Goal: Contribute content: Contribute content

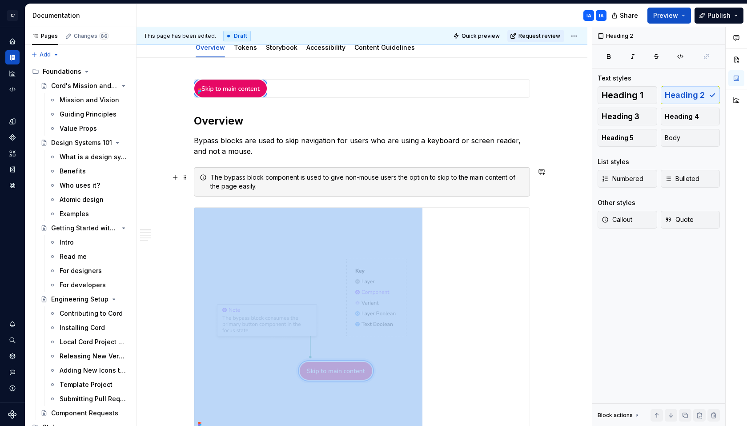
scroll to position [107, 0]
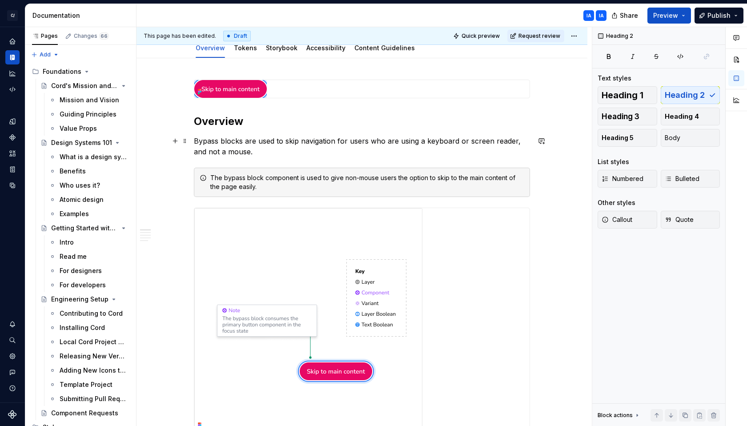
click at [251, 152] on p "Bypass blocks are used to skip navigation for users who are using a keyboard or…" at bounding box center [362, 146] width 336 height 21
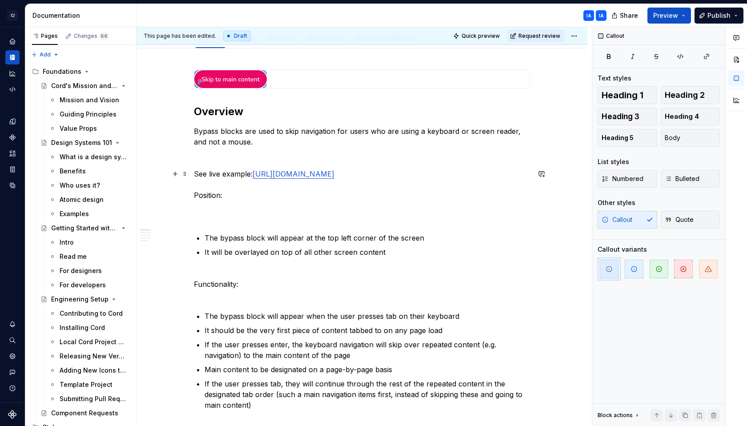
scroll to position [121, 0]
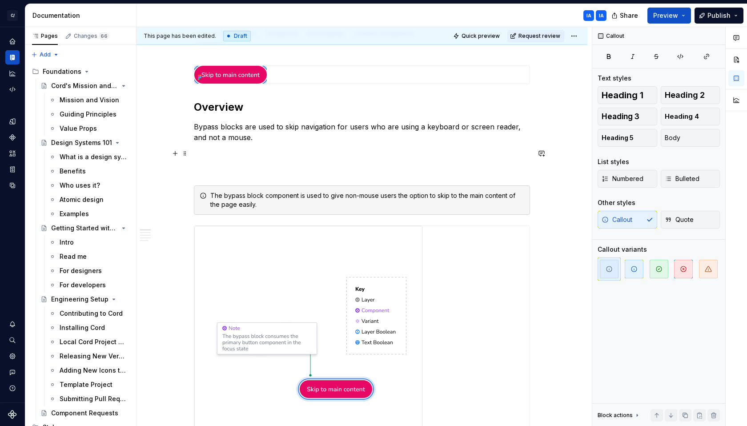
click at [238, 156] on p at bounding box center [362, 153] width 336 height 11
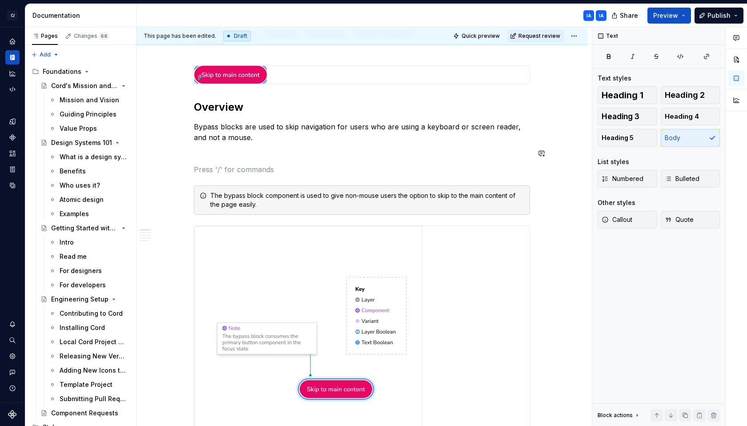
click at [236, 164] on p at bounding box center [362, 169] width 336 height 11
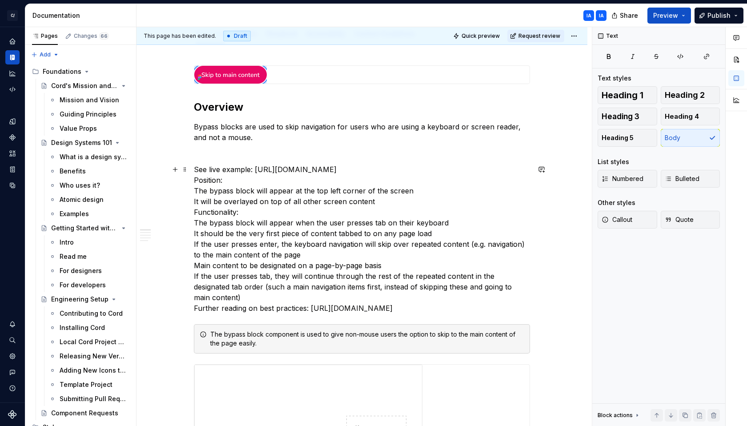
click at [246, 178] on p "See live example: [URL][DOMAIN_NAME] Position: The bypass block will appear at …" at bounding box center [362, 238] width 336 height 149
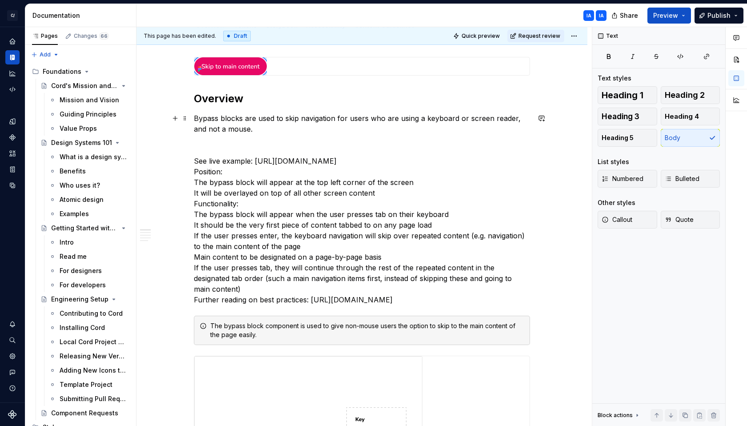
scroll to position [138, 0]
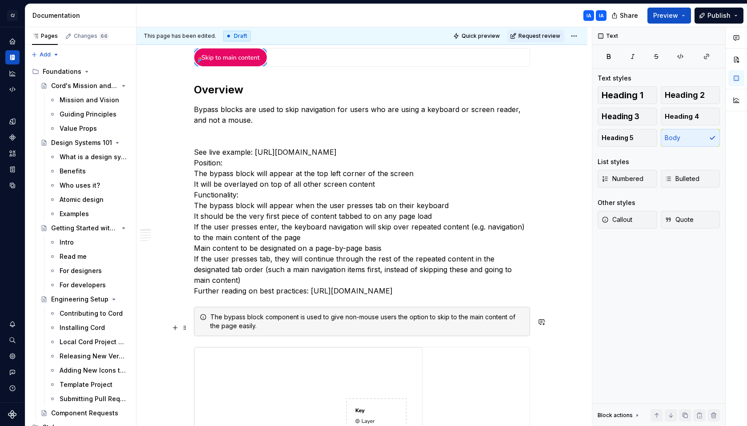
click at [212, 323] on div "The bypass block component is used to give non-mouse users the option to skip t…" at bounding box center [367, 322] width 314 height 18
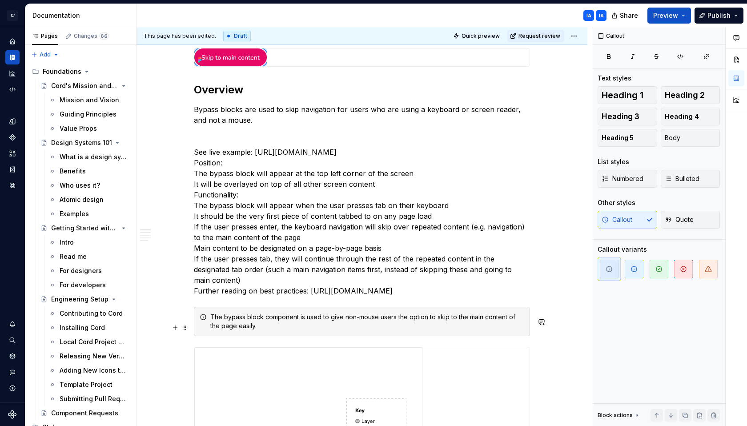
click at [215, 321] on div "The bypass block component is used to give non-mouse users the option to skip t…" at bounding box center [362, 321] width 336 height 29
click at [218, 317] on div "The bypass block component is used to give non-mouse users the option to skip t…" at bounding box center [362, 321] width 336 height 29
drag, startPoint x: 266, startPoint y: 341, endPoint x: 210, endPoint y: 326, distance: 58.0
click at [210, 326] on div "The bypass block component is used to give non-mouse users the option to skip t…" at bounding box center [362, 321] width 336 height 29
copy div "The bypass block component is used to give non-mouse users the option to skip t…"
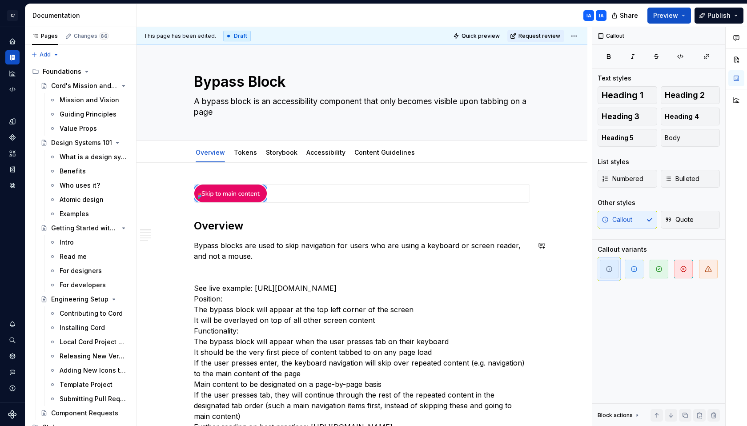
scroll to position [0, 0]
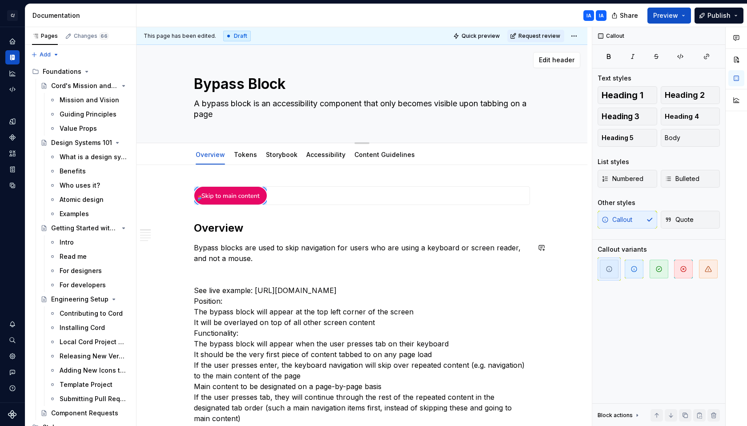
type textarea "*"
click at [237, 114] on textarea "A bypass block is an accessibility component that only becomes visible upon tab…" at bounding box center [360, 108] width 336 height 25
click at [237, 116] on textarea "A bypass block is an accessibility component that only becomes visible upon tab…" at bounding box center [360, 108] width 336 height 25
type textarea "A bypass block is an accessibility component that only becomes visible upon tab…"
type textarea "*"
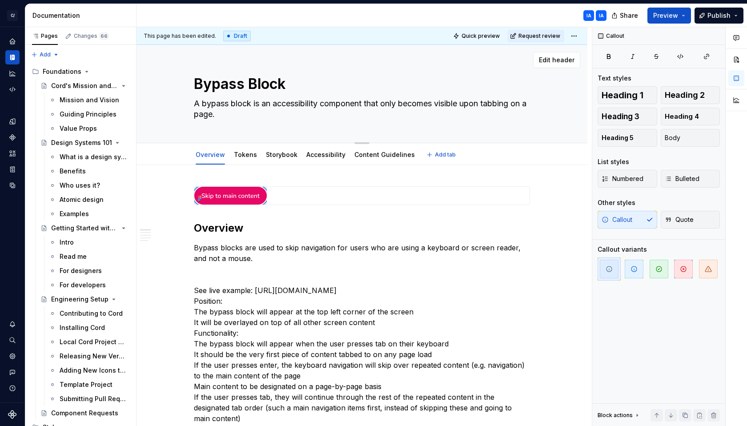
type textarea "A bypass block is an accessibility component that only becomes visible upon tab…"
type textarea "*"
paste textarea "The bypass block component is used to give non-mouse users the option to skip t…"
type textarea "A bypass block is an accessibility component that only becomes visible upon tab…"
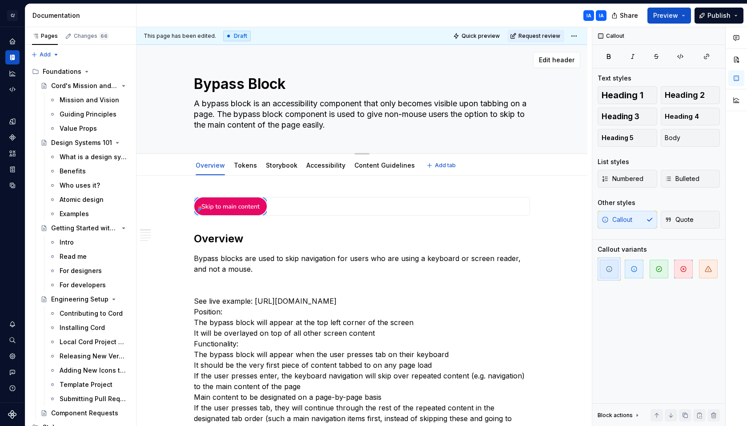
type textarea "*"
drag, startPoint x: 345, startPoint y: 114, endPoint x: 233, endPoint y: 114, distance: 112.0
click at [233, 114] on textarea "A bypass block is an accessibility component that only becomes visible upon tab…" at bounding box center [360, 114] width 336 height 36
type textarea "A bypass block is an accessibility component that only becomes visible upon tab…"
type textarea "*"
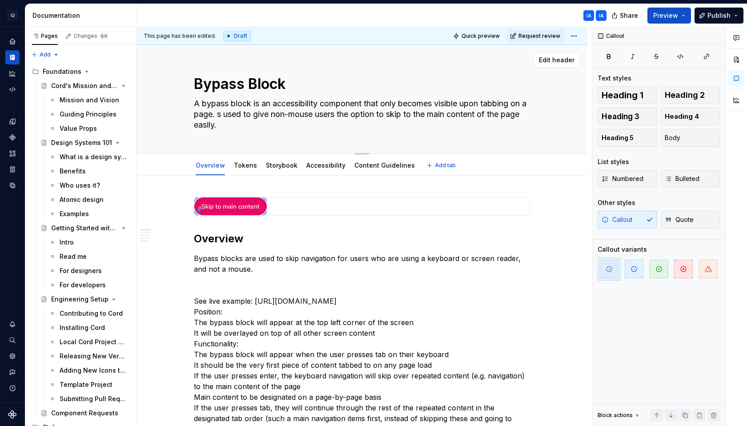
type textarea "A bypass block is an accessibility component that only becomes visible upon tab…"
type textarea "*"
type textarea "A bypass block is an accessibility component that only becomes visible upon tab…"
type textarea "*"
type textarea "A bypass block is an accessibility component that only becomes visible upon tab…"
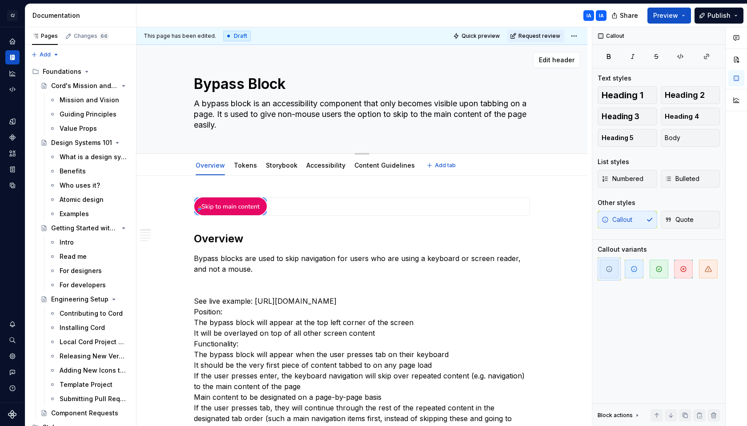
type textarea "*"
type textarea "A bypass block is an accessibility component that only becomes visible upon tab…"
type textarea "*"
type textarea "A bypass block is an accessibility component that only becomes visible upon tab…"
type textarea "*"
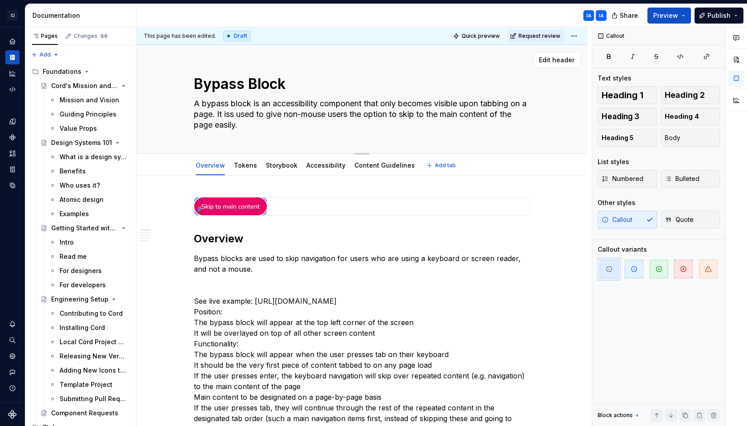
type textarea "A bypass block is an accessibility component that only becomes visible upon tab…"
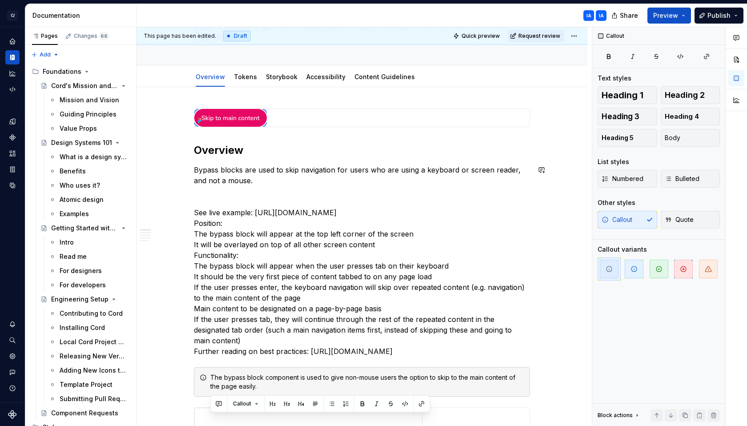
scroll to position [127, 0]
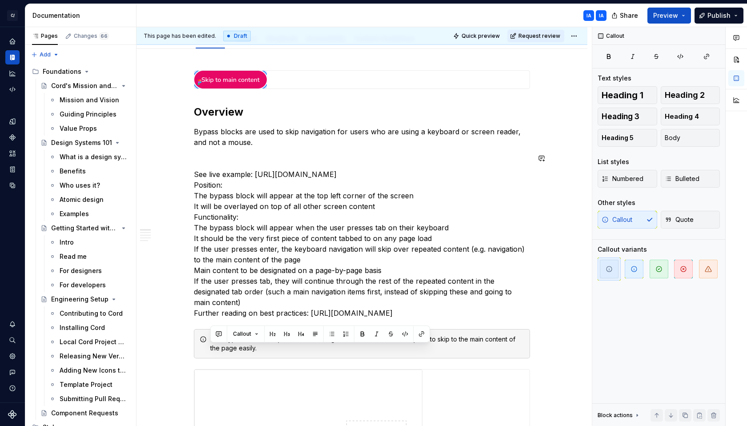
type textarea "*"
type textarea "A bypass block is an accessibility component that only becomes visible upon tab…"
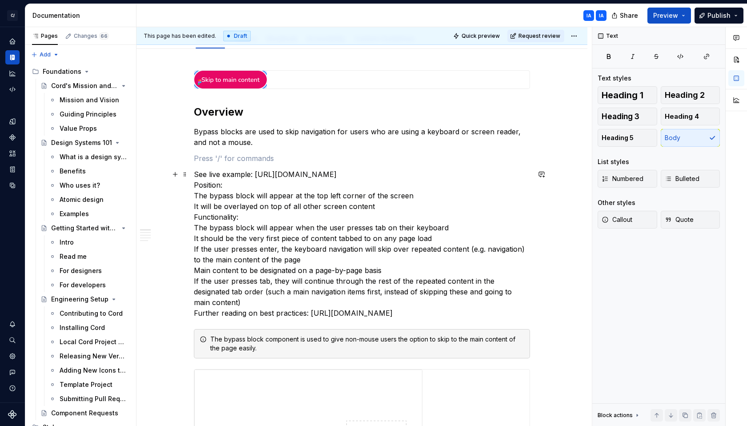
type textarea "*"
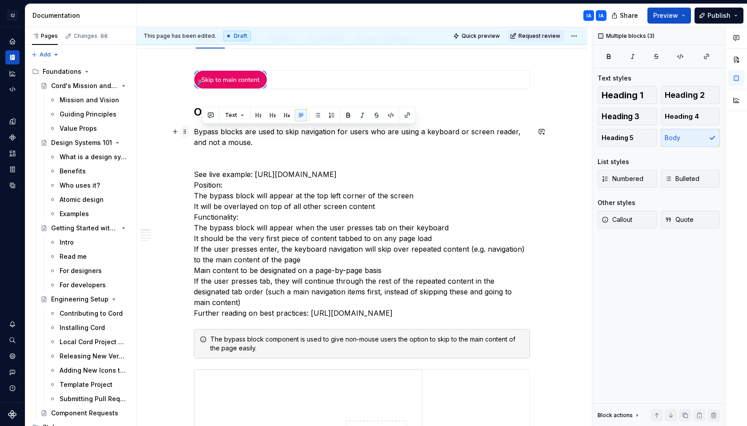
drag, startPoint x: 439, startPoint y: 175, endPoint x: 184, endPoint y: 133, distance: 258.1
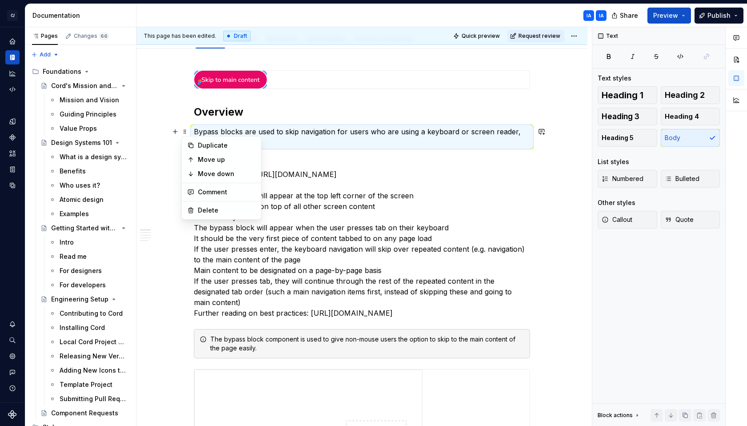
click at [326, 161] on p at bounding box center [362, 158] width 336 height 11
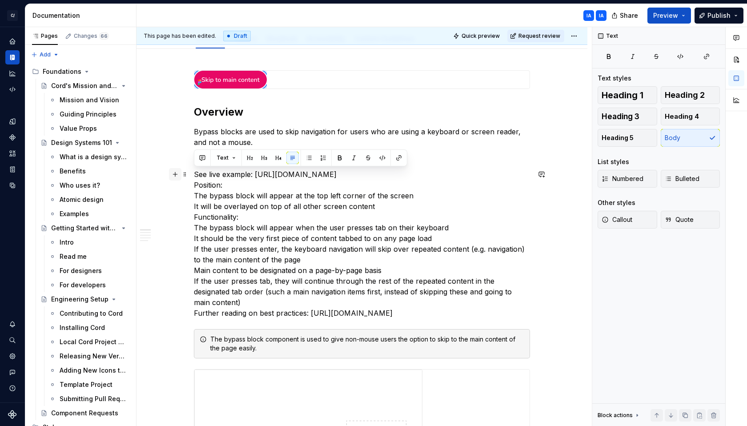
drag, startPoint x: 441, startPoint y: 173, endPoint x: 173, endPoint y: 172, distance: 267.2
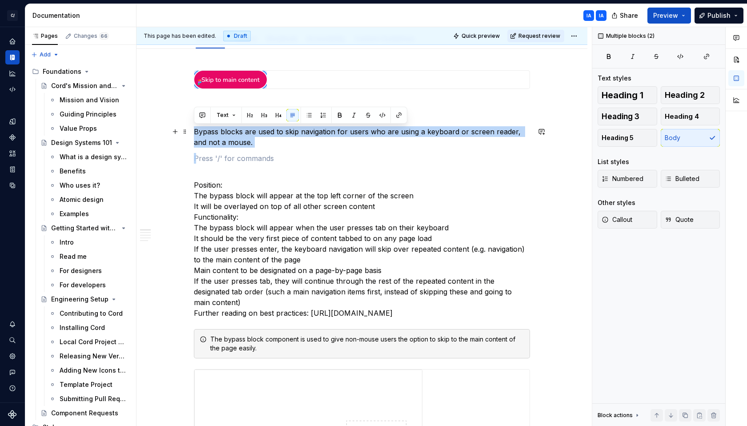
drag, startPoint x: 219, startPoint y: 162, endPoint x: 189, endPoint y: 132, distance: 42.1
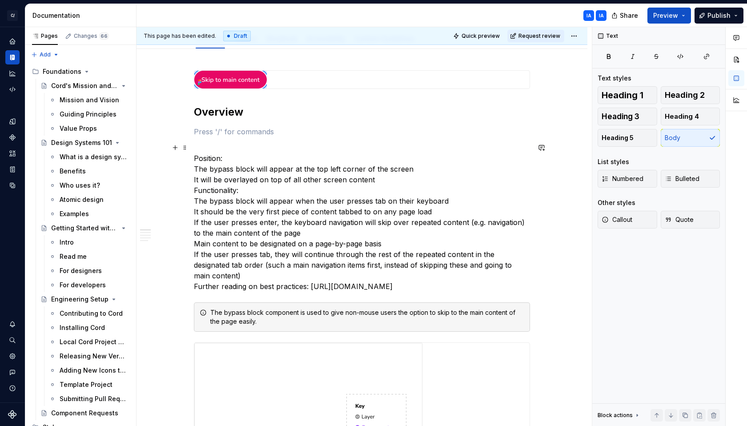
click at [223, 156] on p "Position: The bypass block will appear at the top left corner of the screen It …" at bounding box center [362, 216] width 336 height 149
drag, startPoint x: 212, startPoint y: 159, endPoint x: 193, endPoint y: 159, distance: 19.6
click at [233, 142] on button "Text" at bounding box center [225, 142] width 27 height 12
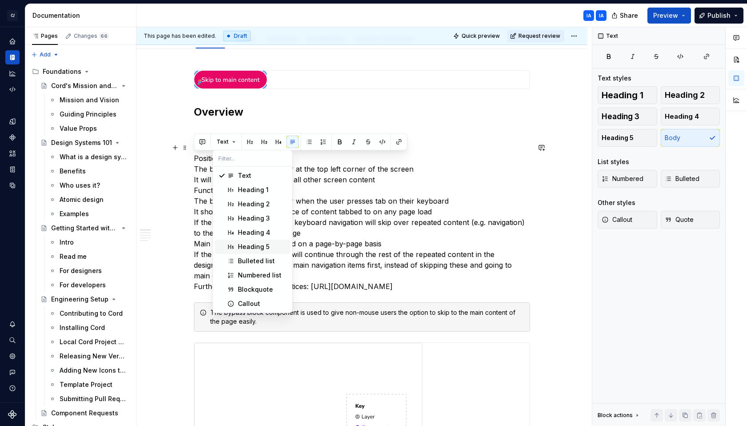
click at [257, 249] on div "Heading 5" at bounding box center [254, 246] width 32 height 9
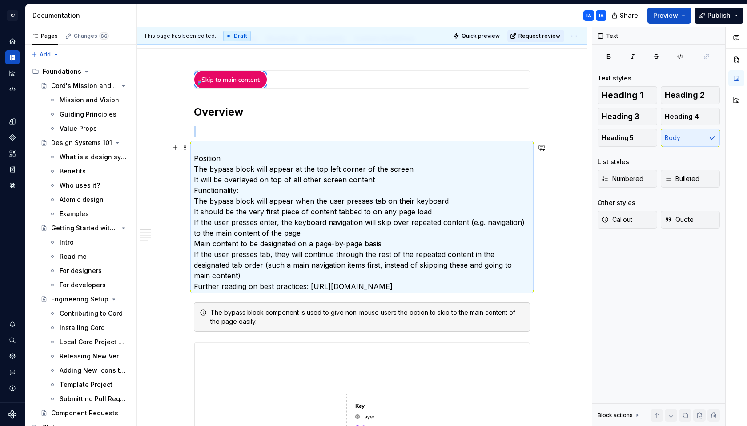
click at [229, 158] on p "Position The bypass block will appear at the top left corner of the screen It w…" at bounding box center [362, 216] width 336 height 149
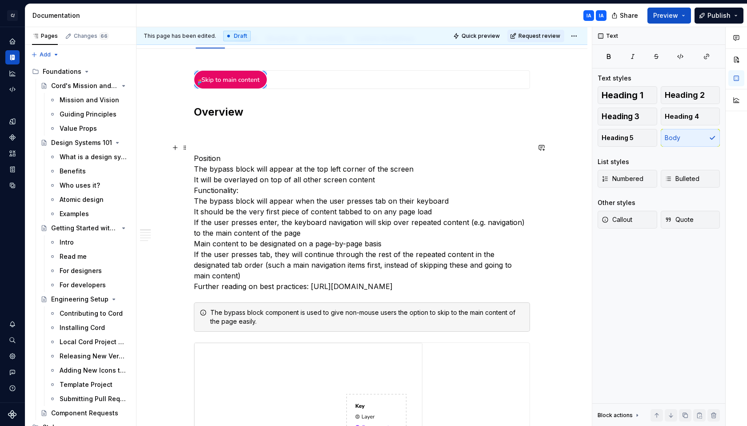
click at [235, 158] on p "Position The bypass block will appear at the top left corner of the screen It w…" at bounding box center [362, 216] width 336 height 149
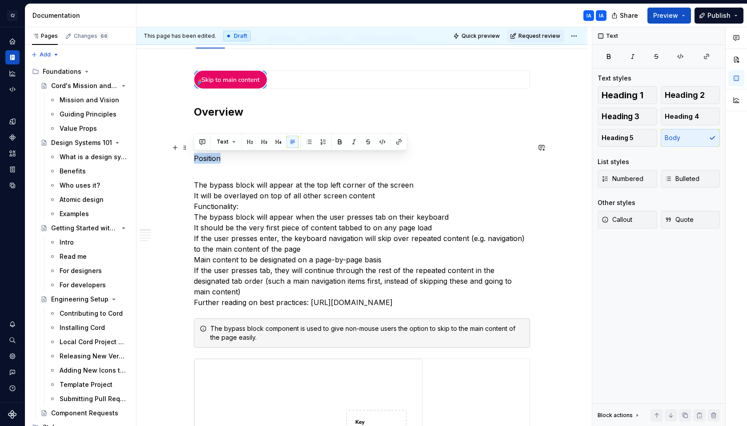
drag, startPoint x: 210, startPoint y: 158, endPoint x: 191, endPoint y: 157, distance: 18.7
click at [226, 144] on span "Text" at bounding box center [222, 141] width 12 height 7
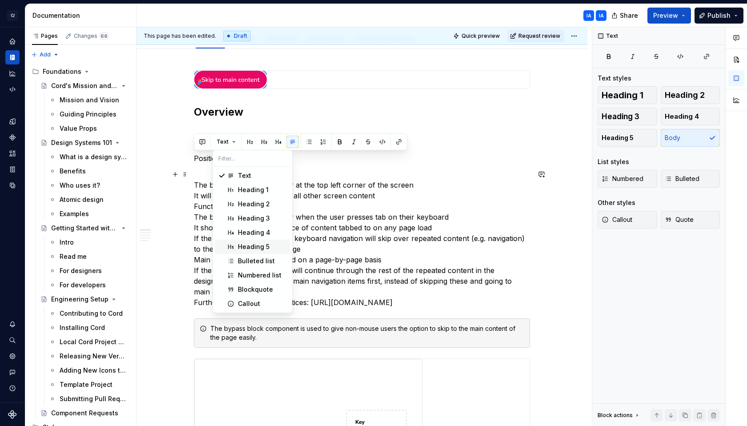
click at [259, 248] on div "Heading 5" at bounding box center [254, 246] width 32 height 9
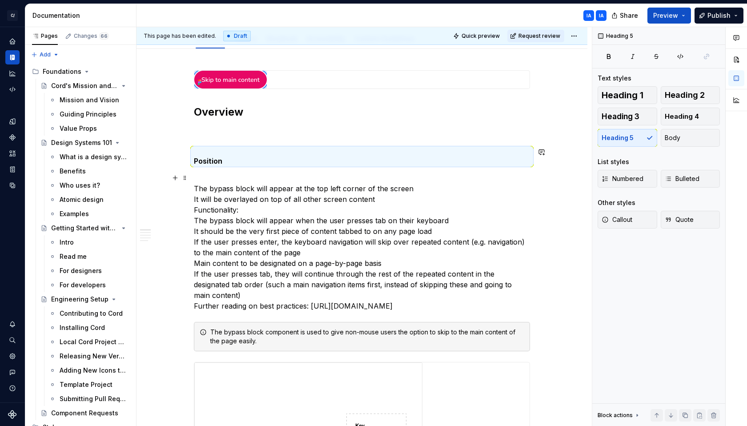
click at [219, 176] on p "The bypass block will appear at the top left corner of the screen It will be ov…" at bounding box center [362, 241] width 336 height 139
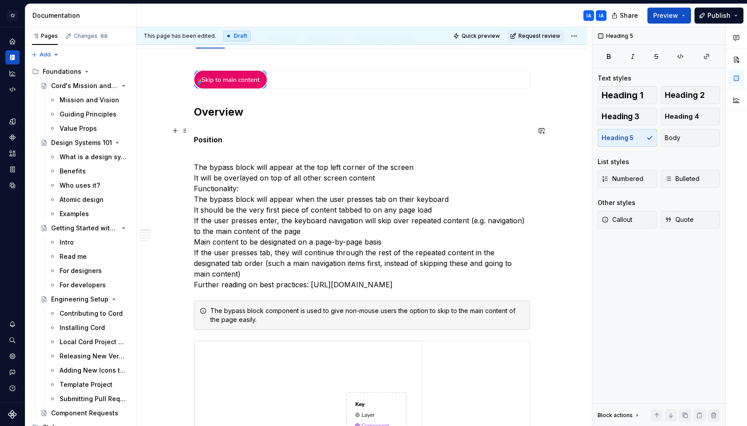
click at [195, 139] on h5 "Position" at bounding box center [362, 135] width 336 height 18
click at [194, 168] on p "The bypass block will appear at the top left corner of the screen It will be ov…" at bounding box center [362, 220] width 336 height 139
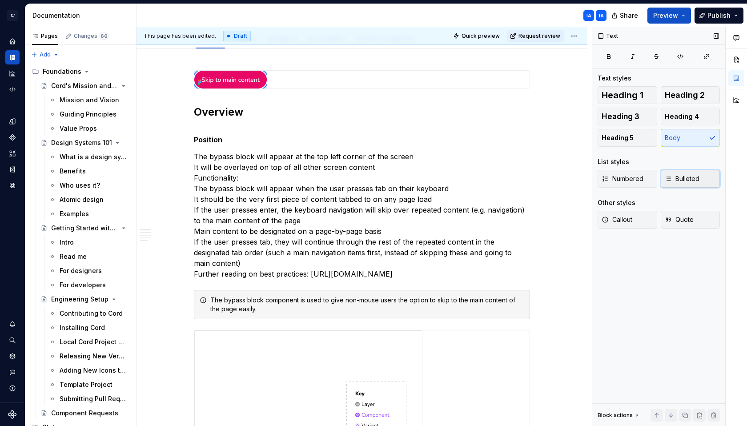
click at [685, 181] on span "Bulleted" at bounding box center [682, 178] width 35 height 9
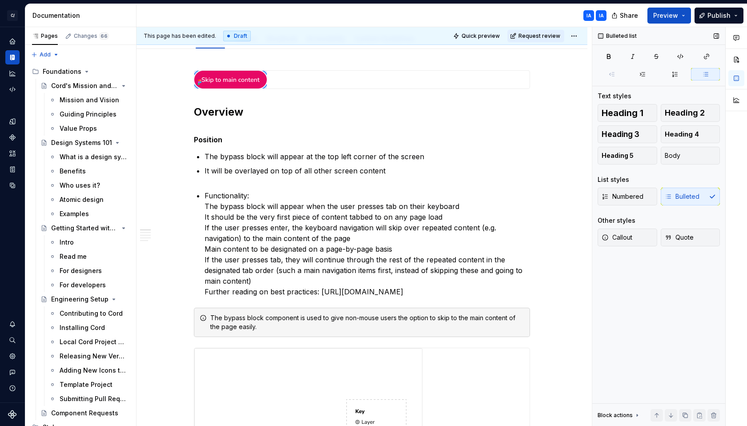
click at [688, 195] on div "Numbered Bulleted" at bounding box center [658, 197] width 122 height 18
click at [713, 198] on div "Numbered Bulleted" at bounding box center [658, 197] width 122 height 18
drag, startPoint x: 701, startPoint y: 196, endPoint x: 694, endPoint y: 196, distance: 6.2
click at [701, 196] on div "Numbered Bulleted" at bounding box center [658, 197] width 122 height 18
click at [678, 196] on div "Numbered Bulleted" at bounding box center [658, 197] width 122 height 18
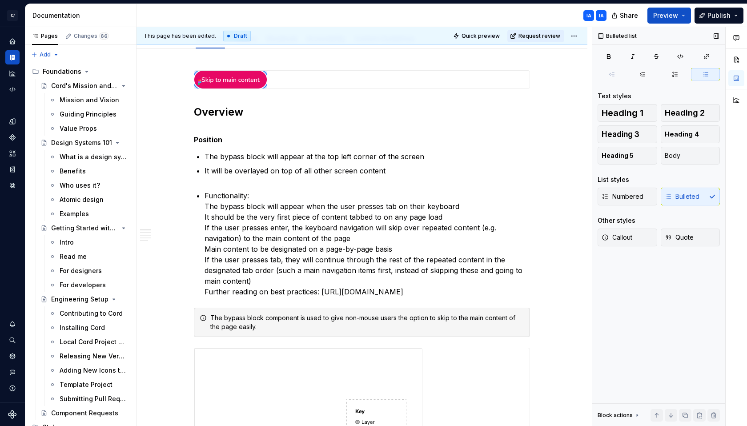
click at [674, 197] on div "Numbered Bulleted" at bounding box center [658, 197] width 122 height 18
click at [706, 196] on div "Numbered Bulleted" at bounding box center [658, 197] width 122 height 18
click at [712, 197] on div "Numbered Bulleted" at bounding box center [658, 197] width 122 height 18
click at [222, 196] on p "Functionality: The bypass block will appear when the user presses tab on their …" at bounding box center [366, 243] width 325 height 107
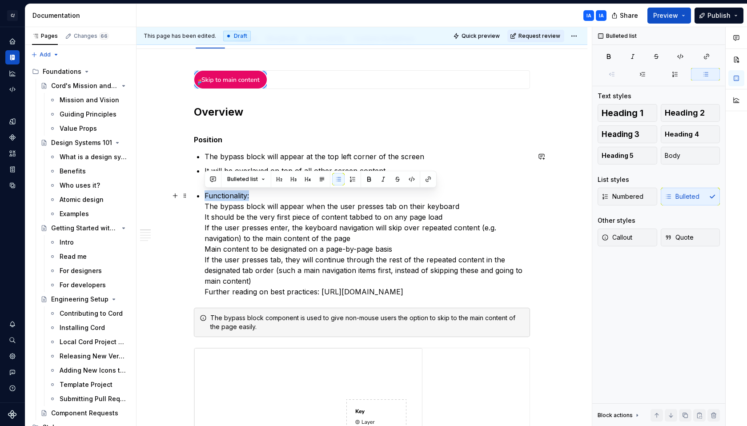
drag, startPoint x: 215, startPoint y: 195, endPoint x: 161, endPoint y: 196, distance: 53.4
click at [697, 198] on div "Numbered Bulleted" at bounding box center [658, 197] width 122 height 18
click at [337, 179] on button "button" at bounding box center [338, 179] width 12 height 12
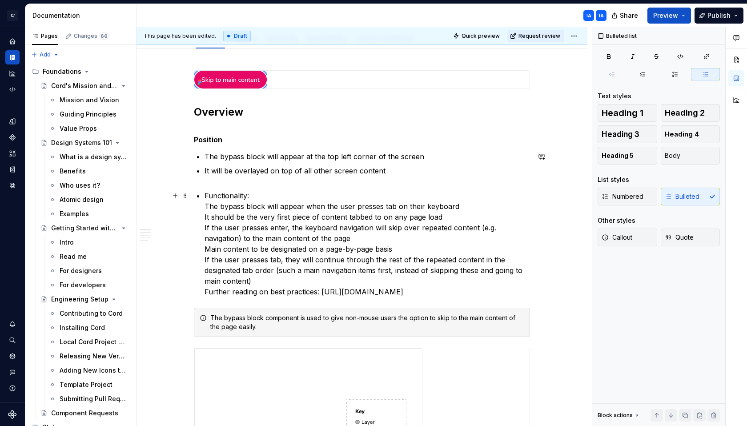
click at [280, 195] on p "Functionality: The bypass block will appear when the user presses tab on their …" at bounding box center [366, 243] width 325 height 107
click at [219, 187] on ul "The bypass block will appear at the top left corner of the screen It will be ov…" at bounding box center [366, 224] width 325 height 146
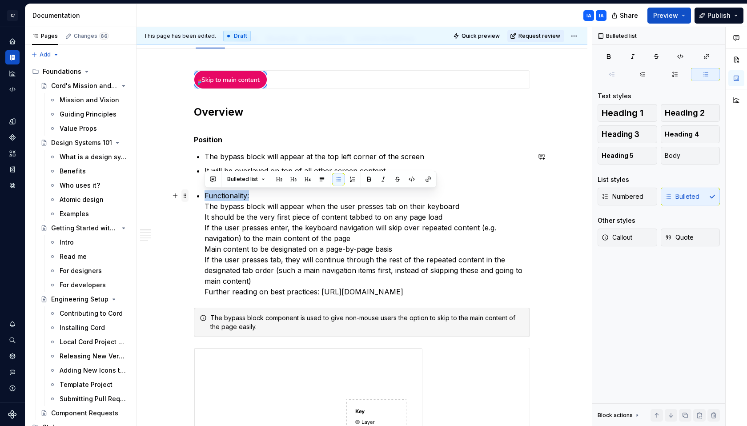
drag, startPoint x: 260, startPoint y: 195, endPoint x: 186, endPoint y: 197, distance: 74.3
click at [254, 179] on span "Bulleted list" at bounding box center [242, 179] width 31 height 7
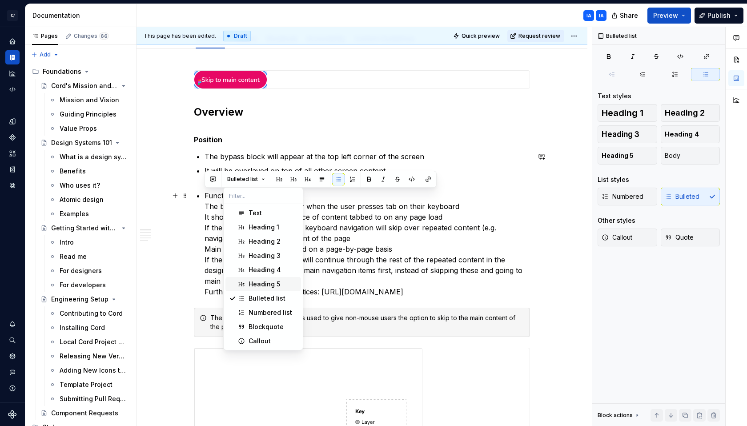
click at [276, 285] on div "Heading 5" at bounding box center [264, 284] width 32 height 9
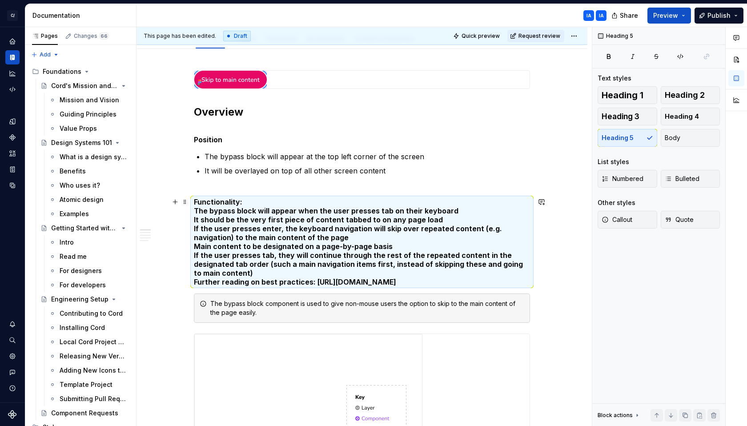
click at [249, 204] on h5 "Functionality: The bypass block will appear when the user presses tab on their …" at bounding box center [362, 241] width 336 height 89
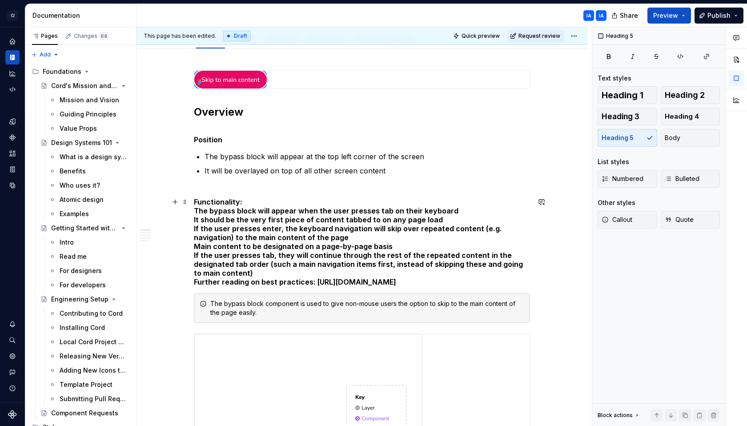
click at [247, 202] on h5 "Functionality: The bypass block will appear when the user presses tab on their …" at bounding box center [362, 241] width 336 height 89
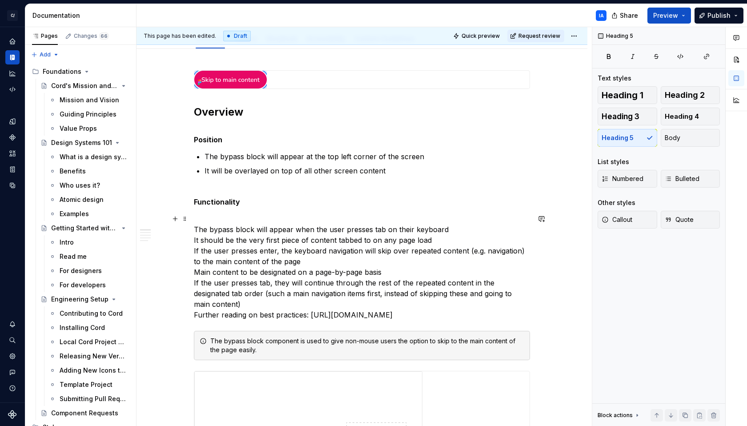
click at [265, 280] on p "The bypass block will appear when the user presses tab on their keyboard It sho…" at bounding box center [362, 266] width 336 height 107
drag, startPoint x: 261, startPoint y: 326, endPoint x: 183, endPoint y: 228, distance: 125.2
click at [320, 215] on button "button" at bounding box center [324, 213] width 12 height 12
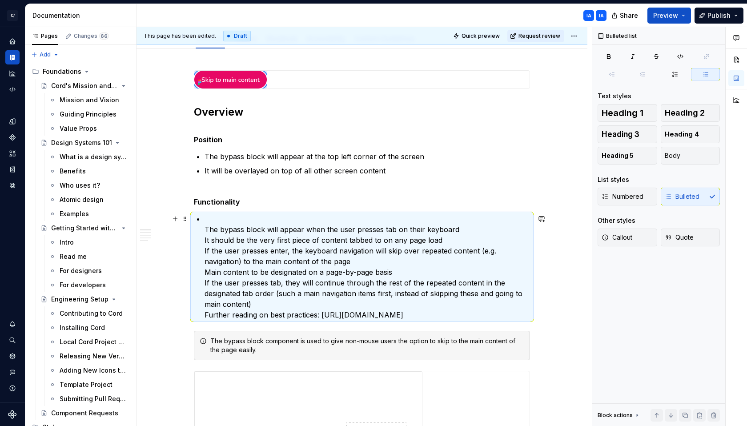
click at [215, 231] on p "The bypass block will appear when the user presses tab on their keyboard It sho…" at bounding box center [366, 266] width 325 height 107
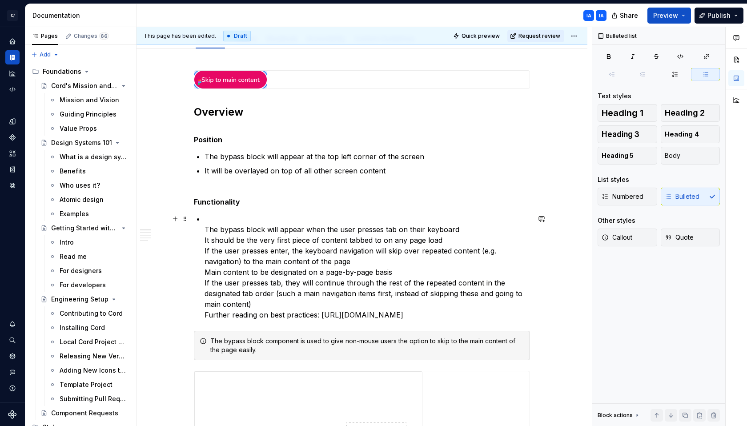
click at [206, 230] on p "The bypass block will appear when the user presses tab on their keyboard It sho…" at bounding box center [366, 266] width 325 height 107
click at [204, 231] on p "The bypass block will appear when the user presses tab on their keyboard It sho…" at bounding box center [366, 266] width 325 height 107
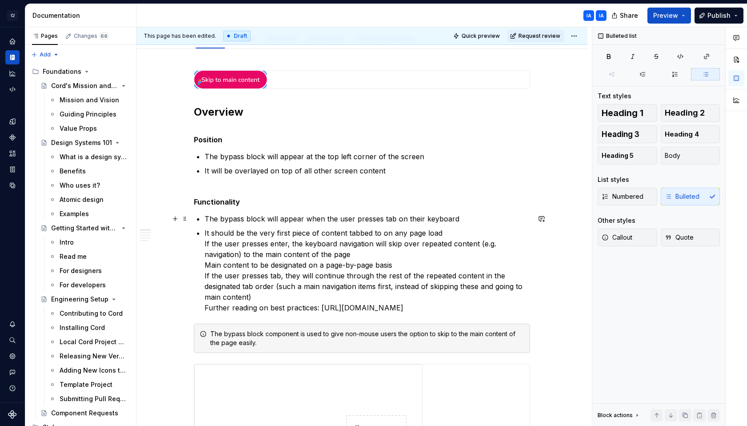
click at [461, 218] on p "The bypass block will appear when the user presses tab on their keyboard" at bounding box center [366, 218] width 325 height 11
click at [457, 231] on p "It should be the very first piece of content tabbed to on any page load If the …" at bounding box center [366, 270] width 325 height 85
click at [429, 156] on p "The bypass block will appear at the top left corner of the screen" at bounding box center [366, 156] width 325 height 11
click at [389, 172] on p "It will be overlayed on top of all other screen content" at bounding box center [366, 175] width 325 height 21
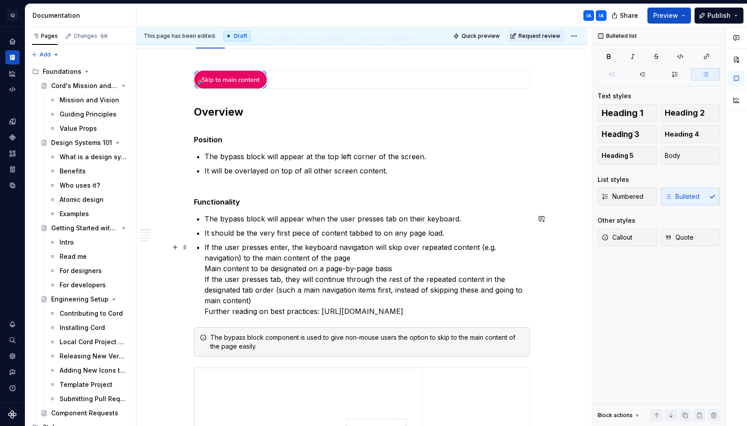
click at [365, 258] on p "If the user presses enter, the keyboard navigation will skip over repeated cont…" at bounding box center [366, 279] width 325 height 75
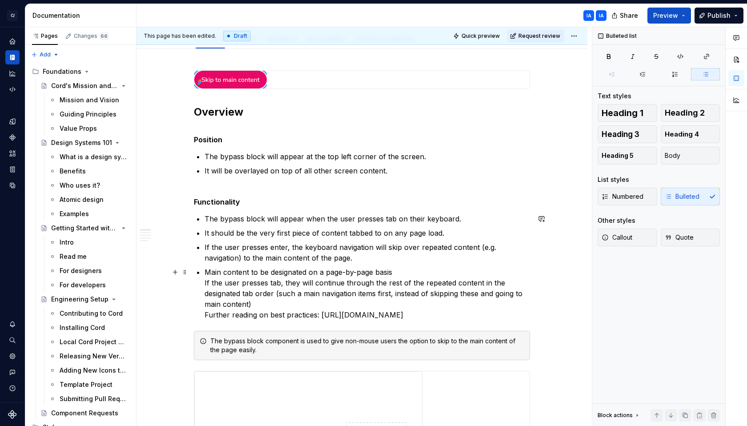
click at [397, 271] on p "Main content to be designated on a page-by-page basis If the user presses tab, …" at bounding box center [366, 293] width 325 height 53
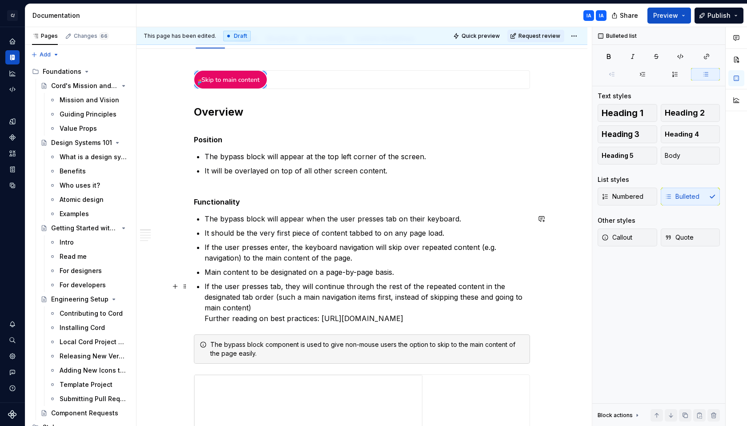
click at [284, 306] on p "If the user presses tab, they will continue through the rest of the repeated co…" at bounding box center [366, 302] width 325 height 43
click at [204, 318] on p "If the user presses tab, they will continue through the rest of the repeated co…" at bounding box center [366, 302] width 325 height 43
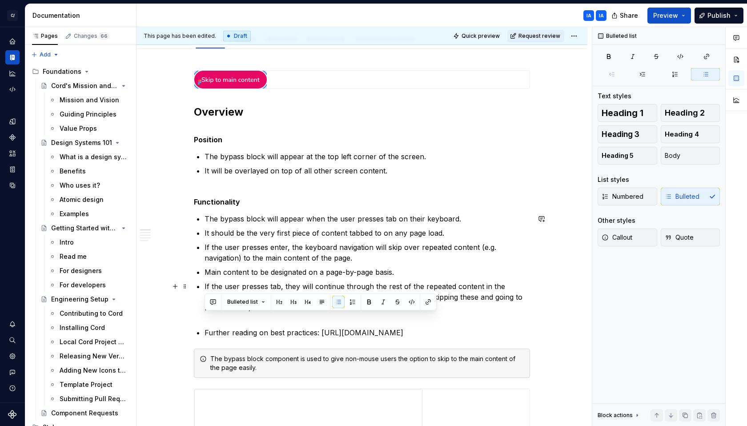
drag, startPoint x: 265, startPoint y: 341, endPoint x: 158, endPoint y: 323, distance: 108.2
click at [252, 300] on span "Bulleted list" at bounding box center [242, 301] width 31 height 7
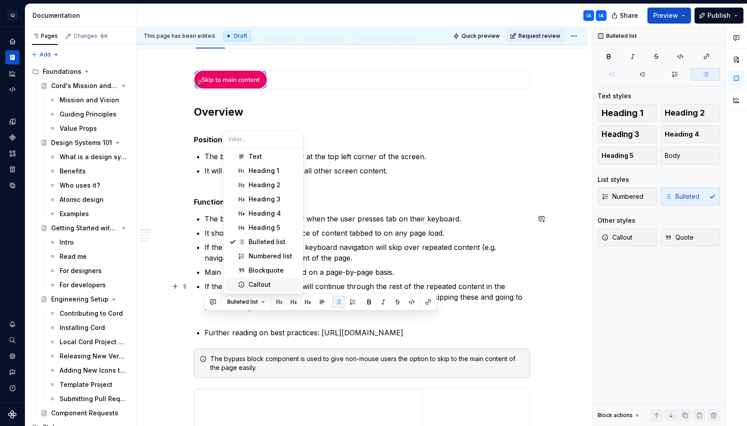
click at [270, 285] on div "Callout" at bounding box center [272, 284] width 49 height 9
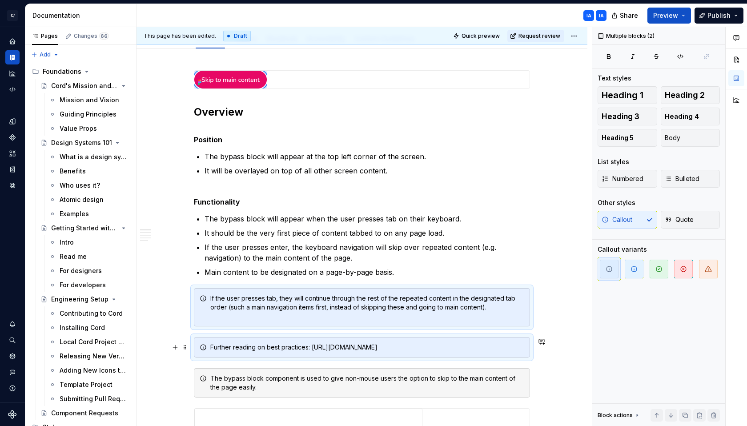
click at [306, 352] on div "Further reading on best practices: [URL][DOMAIN_NAME]" at bounding box center [367, 347] width 314 height 9
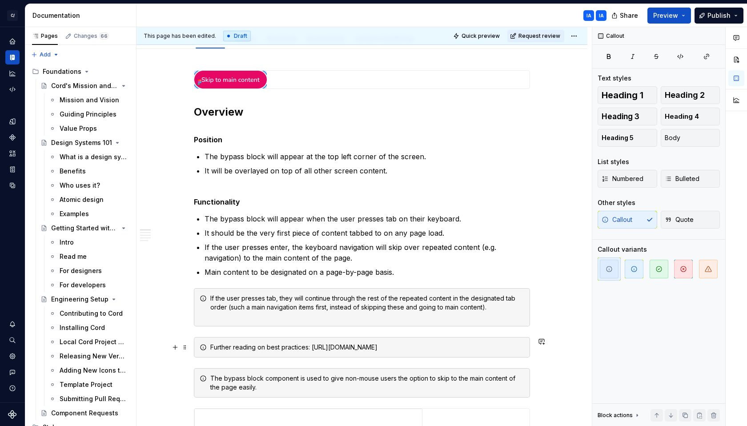
click at [304, 352] on div "Further reading on best practices: [URL][DOMAIN_NAME]" at bounding box center [367, 347] width 314 height 9
drag, startPoint x: 246, startPoint y: 381, endPoint x: 235, endPoint y: 382, distance: 10.7
click at [246, 381] on div "The bypass block component is used to give non-mouse users the option to skip t…" at bounding box center [362, 382] width 336 height 29
click at [197, 380] on div "The bypass block component is used to give non-mouse users the option to skip t…" at bounding box center [362, 382] width 336 height 29
click at [184, 390] on span at bounding box center [184, 387] width 7 height 12
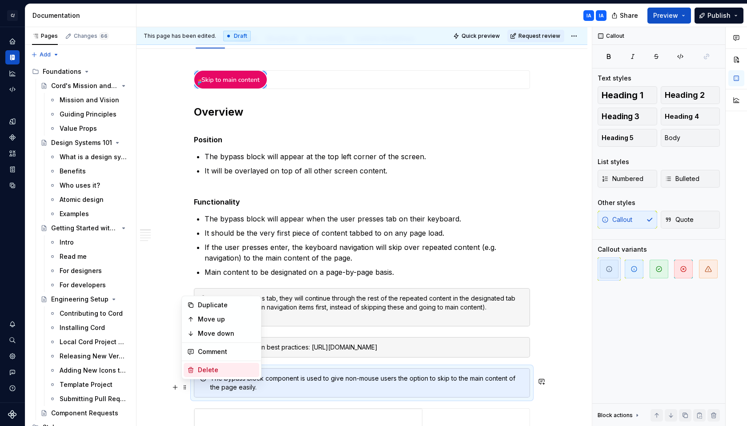
click at [205, 374] on div "Delete" at bounding box center [222, 370] width 76 height 14
type textarea "*"
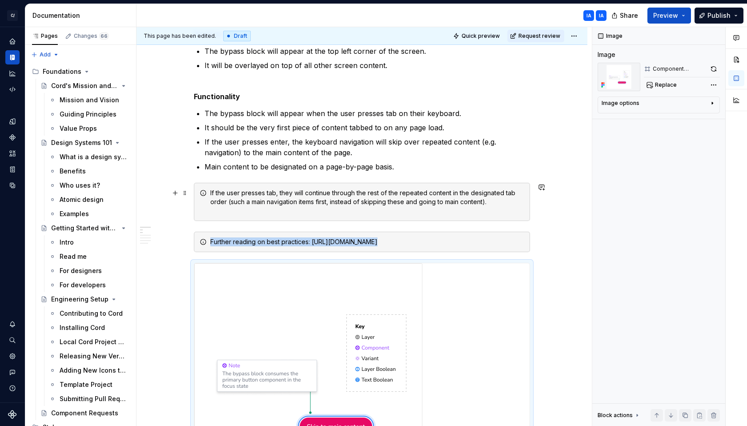
scroll to position [200, 0]
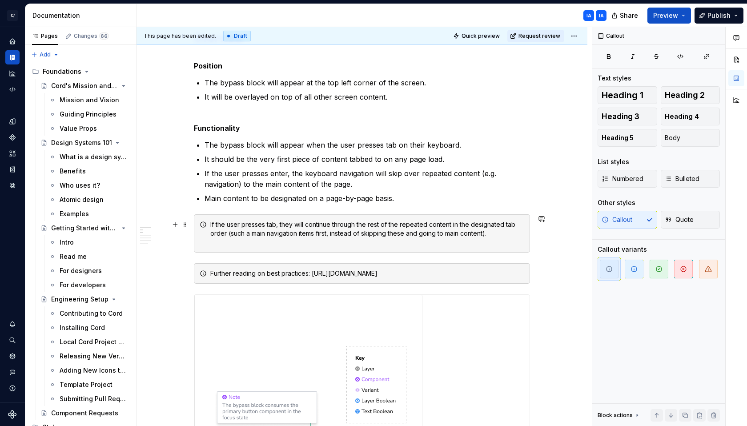
click at [203, 223] on icon at bounding box center [203, 224] width 7 height 7
click at [184, 225] on span at bounding box center [184, 224] width 7 height 12
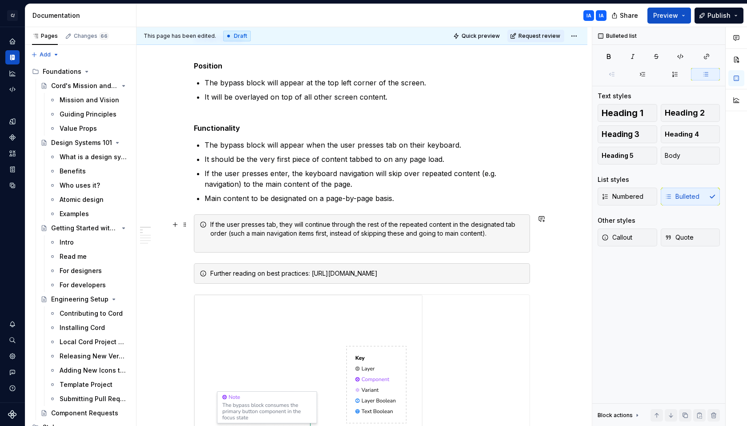
click at [224, 223] on div "If the user presses tab, they will continue through the rest of the repeated co…" at bounding box center [367, 233] width 314 height 27
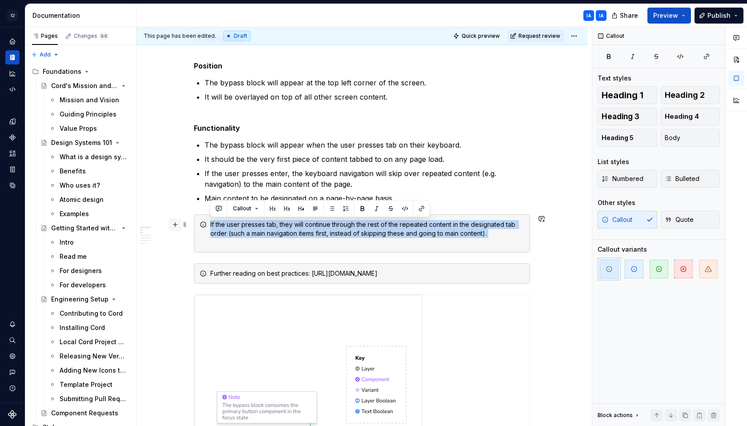
drag, startPoint x: 513, startPoint y: 240, endPoint x: 170, endPoint y: 224, distance: 343.1
click at [246, 211] on span "Callout" at bounding box center [242, 208] width 18 height 7
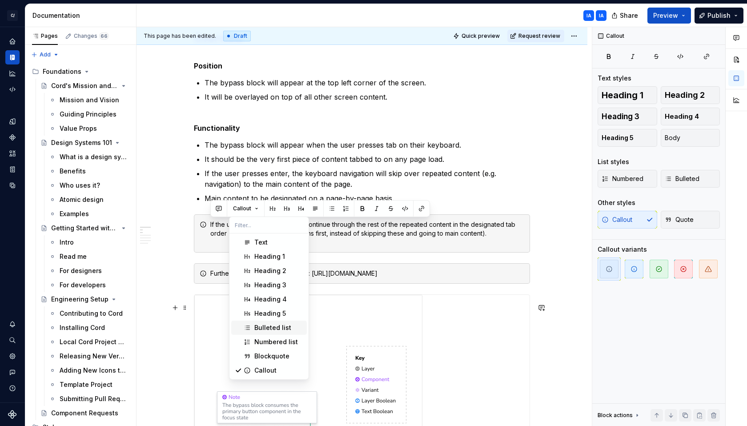
click at [266, 328] on div "Bulleted list" at bounding box center [272, 327] width 37 height 9
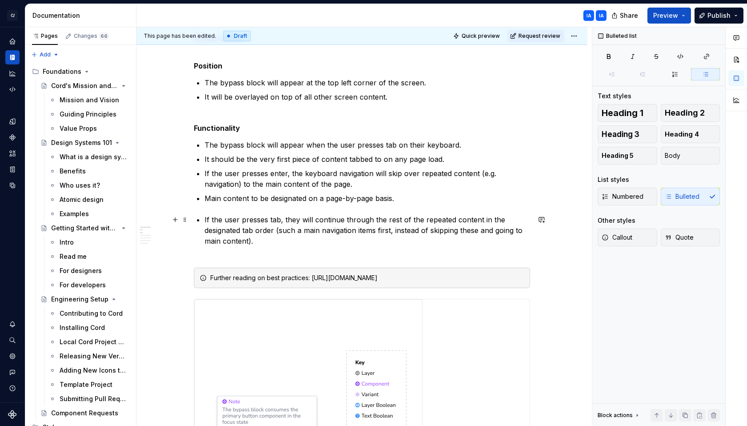
click at [262, 245] on p "If the user presses tab, they will continue through the rest of the repeated co…" at bounding box center [366, 235] width 325 height 43
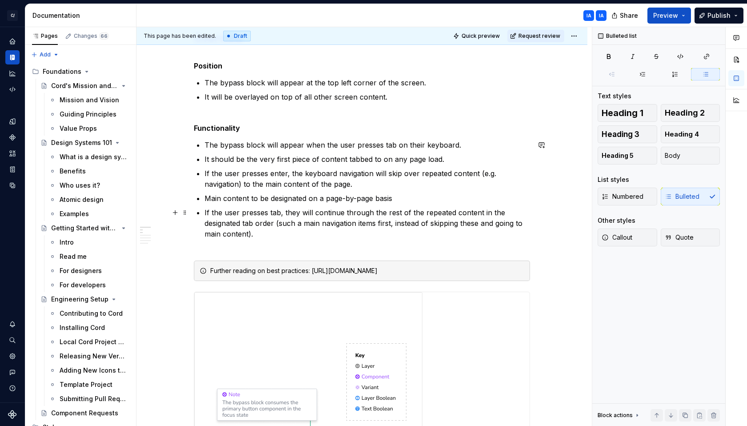
click at [260, 248] on p "If the user presses tab, they will continue through the rest of the repeated co…" at bounding box center [366, 228] width 325 height 43
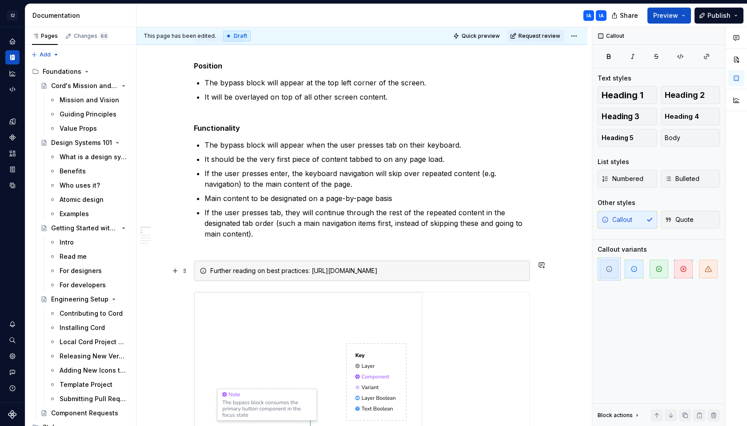
click at [284, 281] on div "Further reading on best practices: [URL][DOMAIN_NAME]" at bounding box center [362, 270] width 336 height 20
drag, startPoint x: 330, startPoint y: 282, endPoint x: 311, endPoint y: 272, distance: 21.1
click at [311, 272] on div "Further reading on best practices: [URL][DOMAIN_NAME]" at bounding box center [367, 270] width 314 height 9
copy div "[URL][DOMAIN_NAME]"
click at [469, 252] on button "button" at bounding box center [473, 254] width 12 height 12
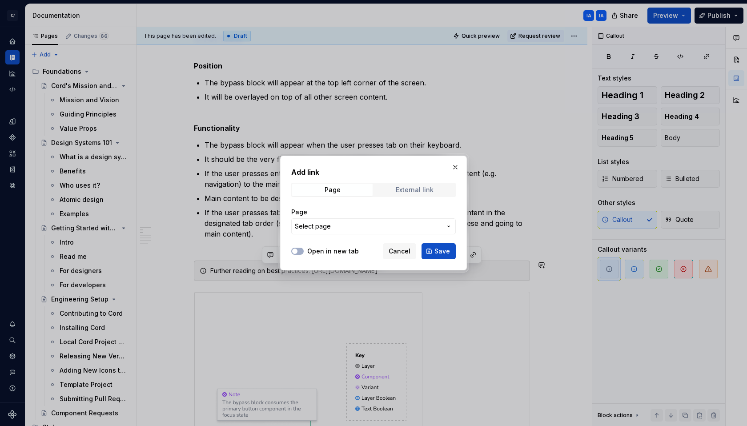
drag, startPoint x: 421, startPoint y: 191, endPoint x: 429, endPoint y: 193, distance: 8.2
click at [421, 191] on div "External link" at bounding box center [415, 189] width 38 height 7
click at [339, 229] on input "URL" at bounding box center [373, 226] width 164 height 16
paste input "[URL][DOMAIN_NAME]"
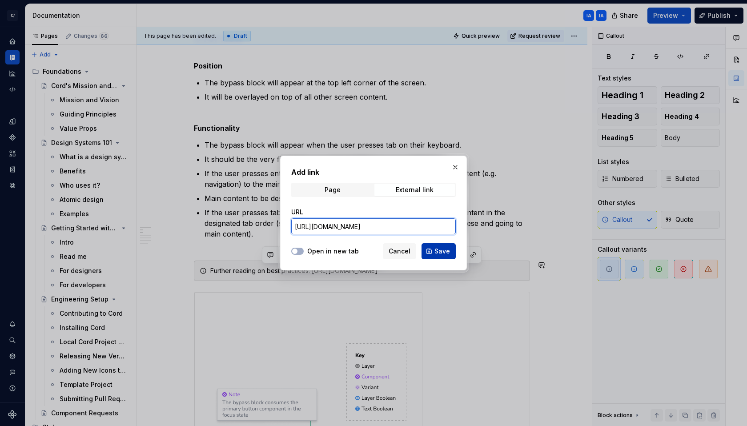
type input "[URL][DOMAIN_NAME]"
click at [447, 253] on span "Save" at bounding box center [442, 251] width 16 height 9
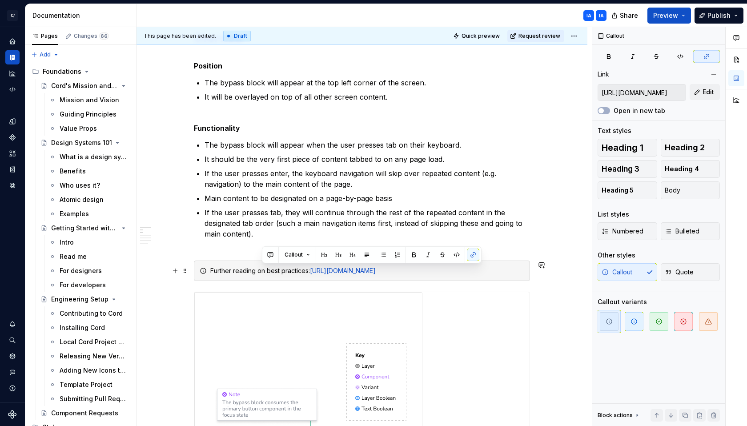
click at [499, 275] on div "Further reading on best practices: [URL][DOMAIN_NAME]" at bounding box center [367, 270] width 314 height 9
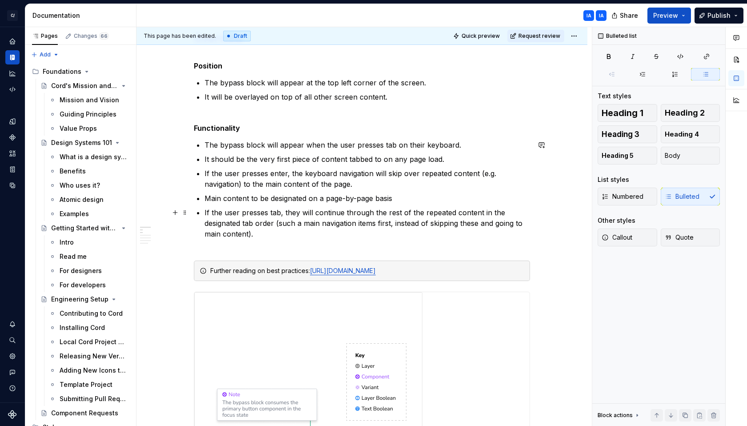
click at [251, 248] on p "If the user presses tab, they will continue through the rest of the repeated co…" at bounding box center [366, 228] width 325 height 43
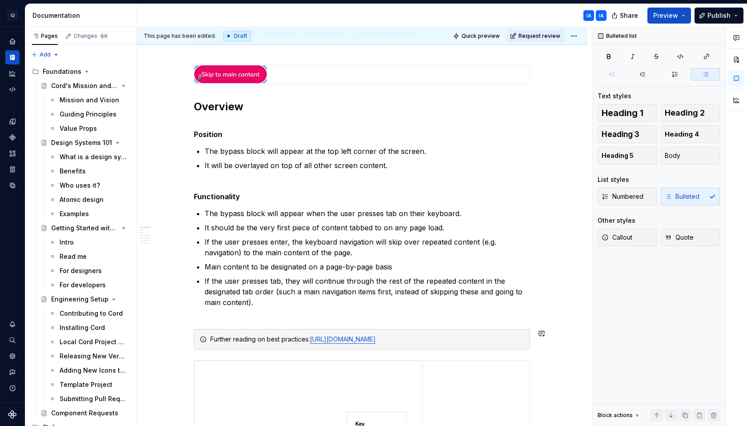
scroll to position [132, 0]
click at [410, 266] on p "Main content to be designated on a page-by-page basis" at bounding box center [366, 266] width 325 height 11
click at [279, 300] on p "If the user presses tab, they will continue through the rest of the repeated co…" at bounding box center [366, 296] width 325 height 43
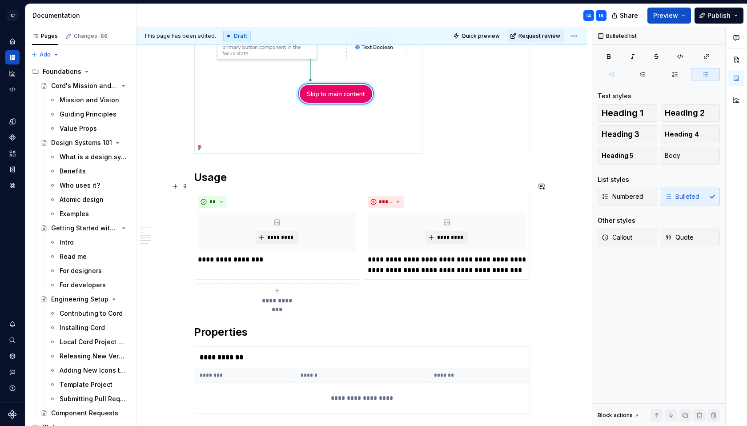
scroll to position [729, 0]
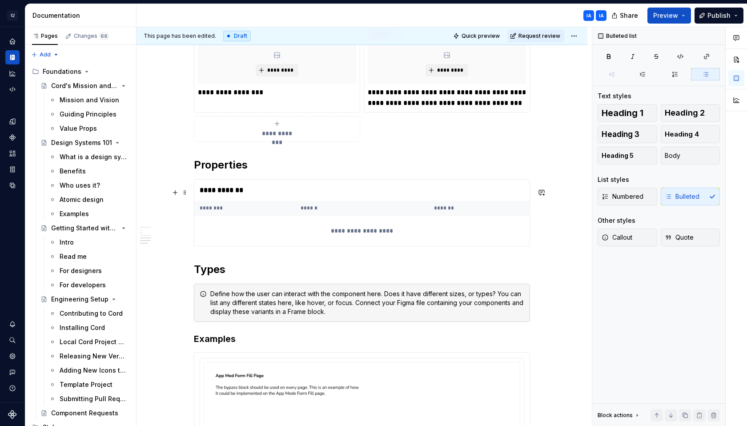
click at [355, 238] on div "**********" at bounding box center [361, 231] width 335 height 30
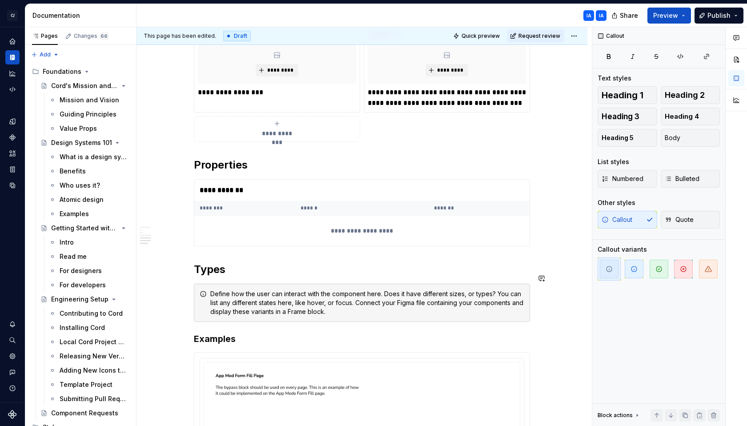
click at [331, 288] on div "**********" at bounding box center [362, 83] width 336 height 1230
click at [363, 322] on div "Define how the user can interact with the component here. Does it have differen…" at bounding box center [362, 303] width 336 height 38
click at [243, 296] on div "Define how the user can interact with the component here. Does it have differen…" at bounding box center [362, 303] width 336 height 38
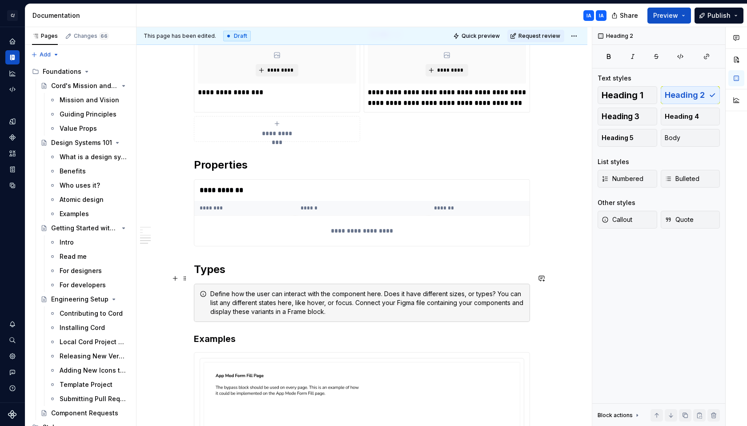
click at [265, 276] on h2 "Types" at bounding box center [362, 269] width 336 height 14
click at [347, 337] on div "**********" at bounding box center [362, 83] width 336 height 1230
click at [184, 303] on span at bounding box center [184, 302] width 7 height 12
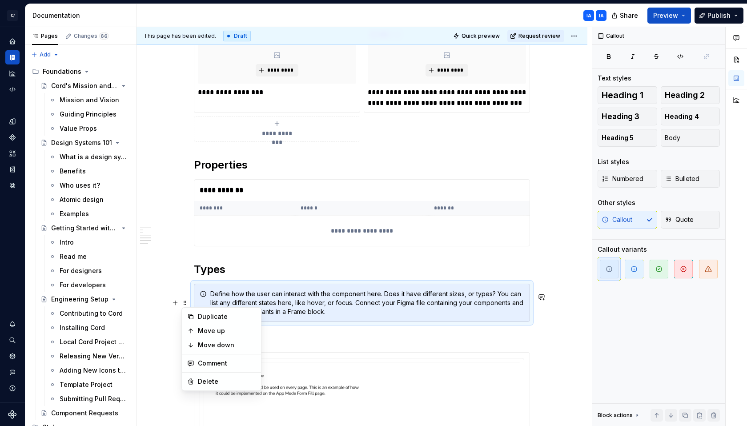
click at [195, 276] on h2 "Types" at bounding box center [362, 269] width 336 height 14
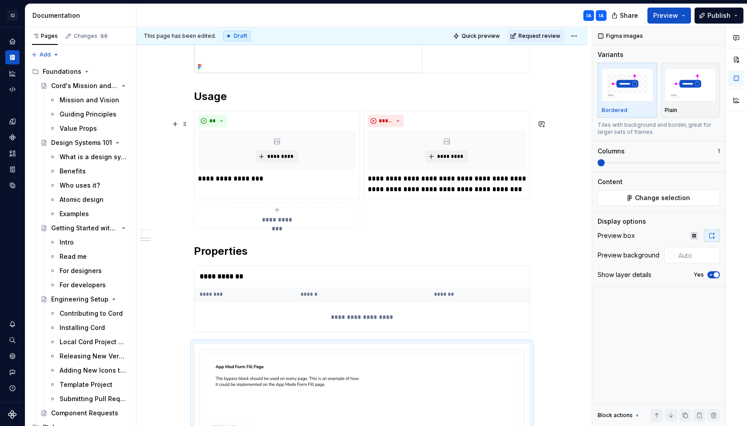
scroll to position [684, 0]
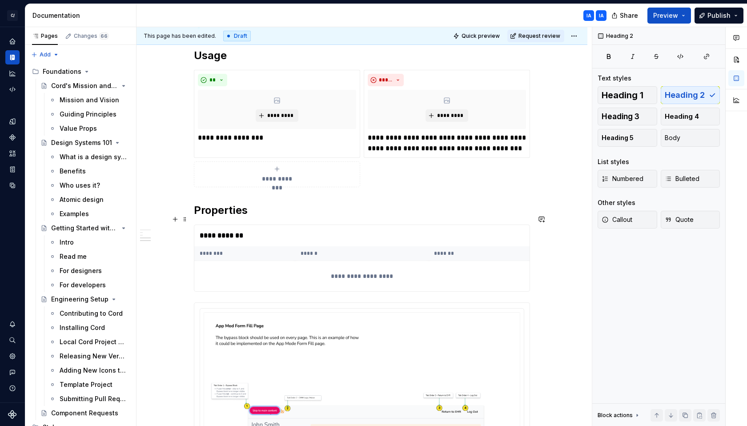
click at [293, 217] on h2 "Properties" at bounding box center [362, 210] width 336 height 14
drag, startPoint x: 230, startPoint y: 219, endPoint x: 178, endPoint y: 220, distance: 51.6
click at [194, 220] on div "**********" at bounding box center [362, 86] width 336 height 1146
click at [240, 217] on h2 "Properties" at bounding box center [362, 210] width 336 height 14
click at [184, 217] on span at bounding box center [184, 219] width 7 height 12
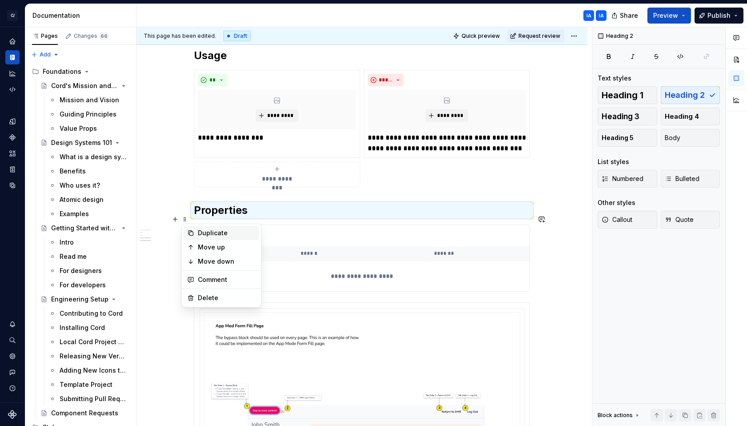
click at [196, 232] on div "Duplicate" at bounding box center [222, 233] width 76 height 14
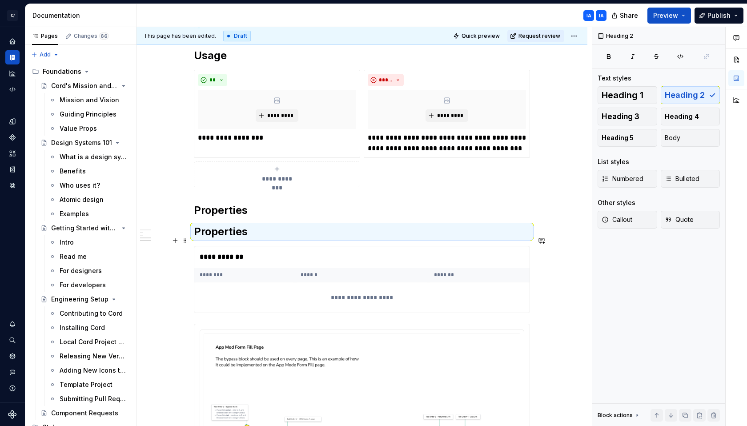
click at [238, 235] on h2 "Properties" at bounding box center [362, 231] width 336 height 14
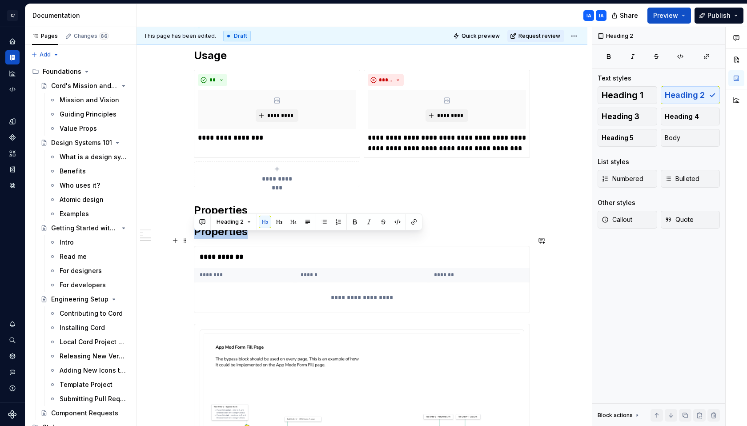
drag, startPoint x: 251, startPoint y: 243, endPoint x: 196, endPoint y: 244, distance: 54.2
click at [196, 239] on h2 "Properties" at bounding box center [362, 231] width 336 height 14
click at [293, 228] on div "**********" at bounding box center [362, 91] width 336 height 1157
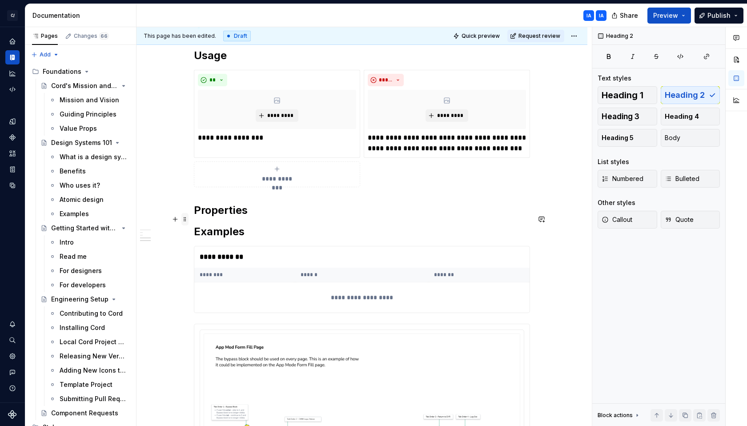
click at [188, 220] on span at bounding box center [184, 219] width 7 height 12
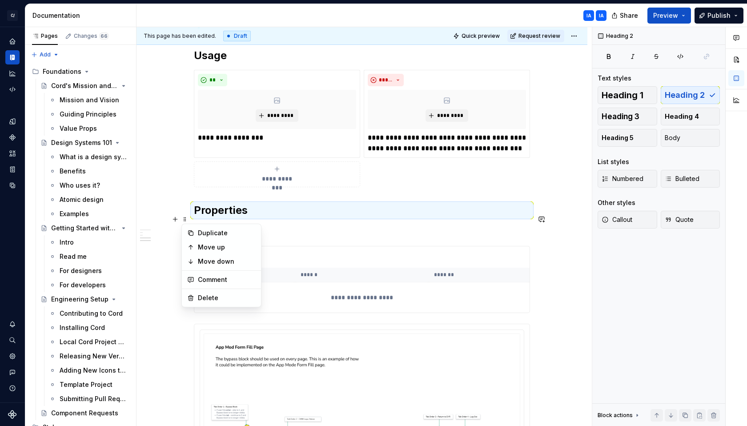
drag, startPoint x: 313, startPoint y: 223, endPoint x: 302, endPoint y: 223, distance: 10.7
click at [312, 217] on h2 "Properties" at bounding box center [362, 210] width 336 height 14
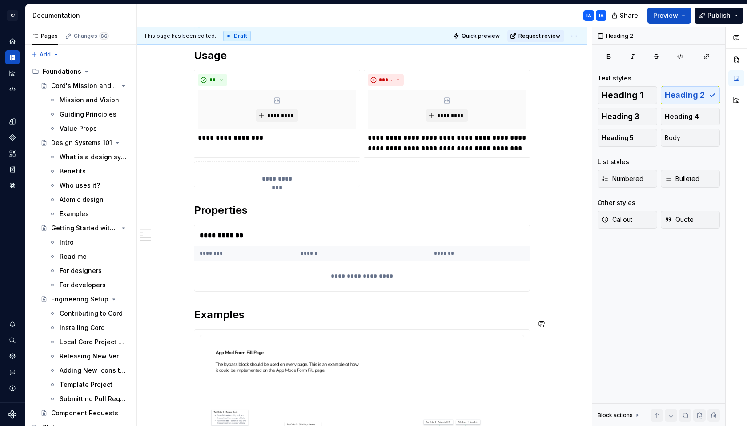
click at [262, 333] on div "**********" at bounding box center [362, 94] width 336 height 1162
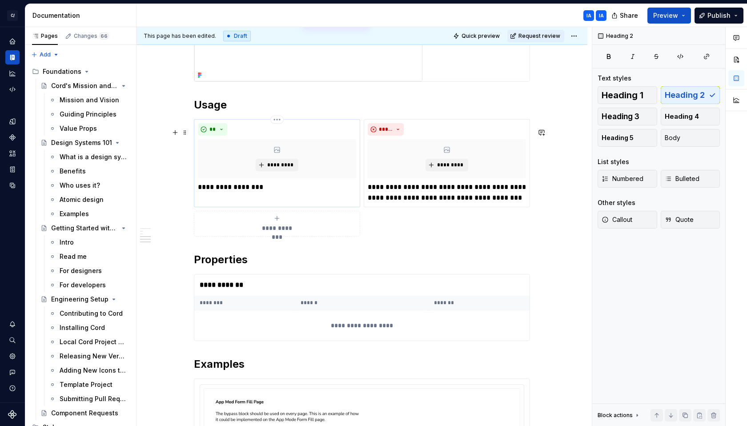
scroll to position [634, 0]
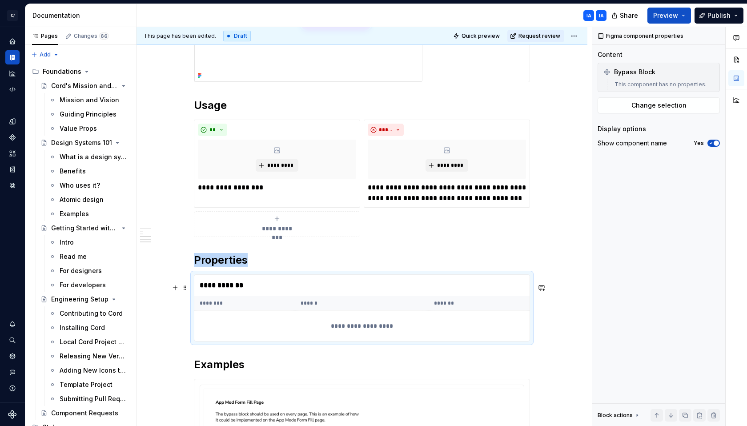
click at [258, 293] on div "**********" at bounding box center [361, 285] width 335 height 21
click at [482, 39] on span "Quick preview" at bounding box center [480, 35] width 38 height 7
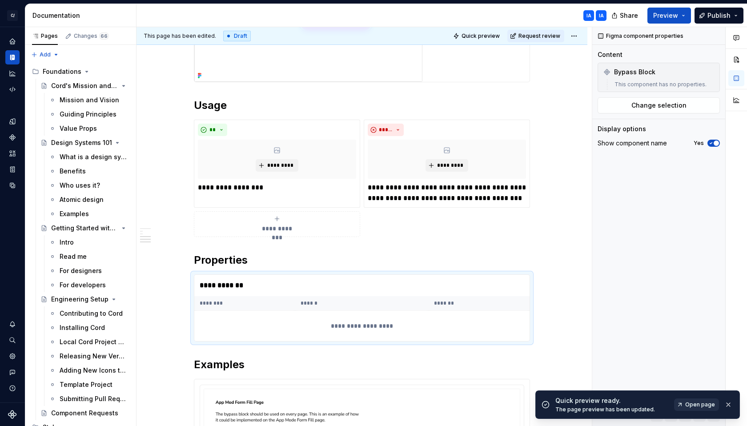
click at [697, 405] on span "Open page" at bounding box center [700, 404] width 30 height 7
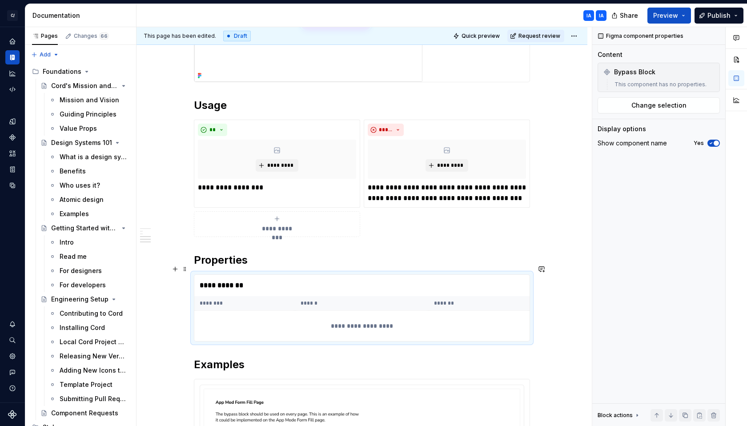
click at [300, 265] on h2 "Properties" at bounding box center [362, 260] width 336 height 14
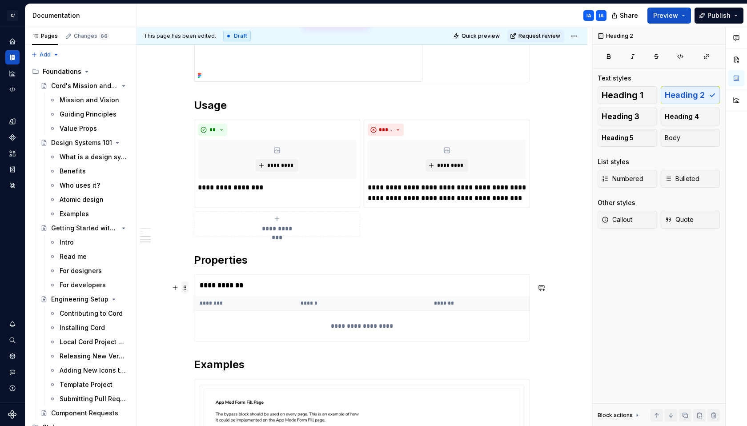
click at [184, 287] on span at bounding box center [184, 287] width 7 height 12
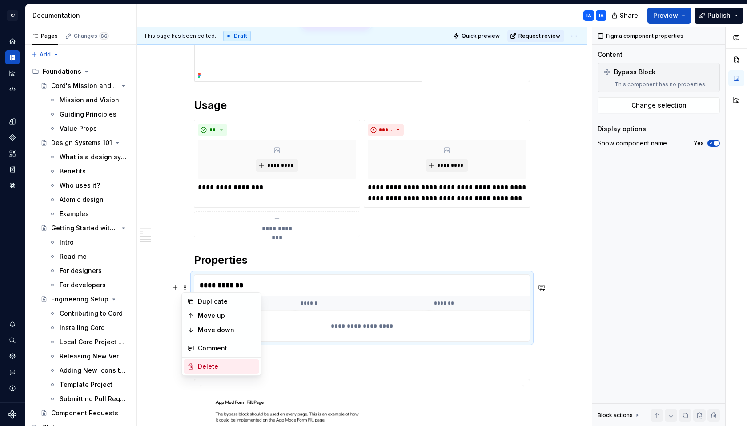
click at [221, 365] on div "Delete" at bounding box center [227, 366] width 58 height 9
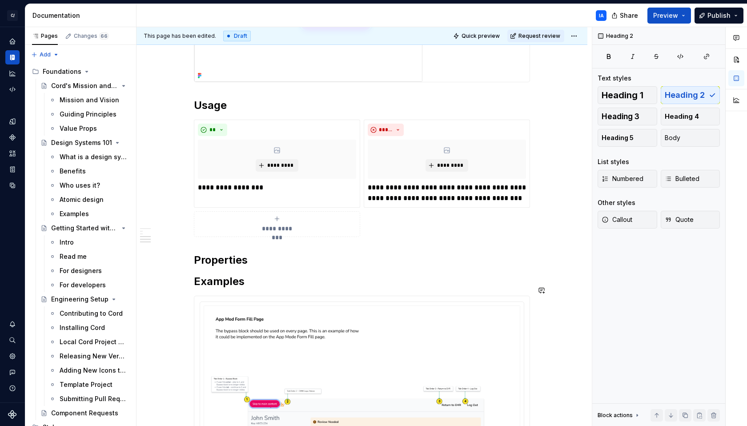
click at [262, 279] on div "**********" at bounding box center [362, 102] width 336 height 1079
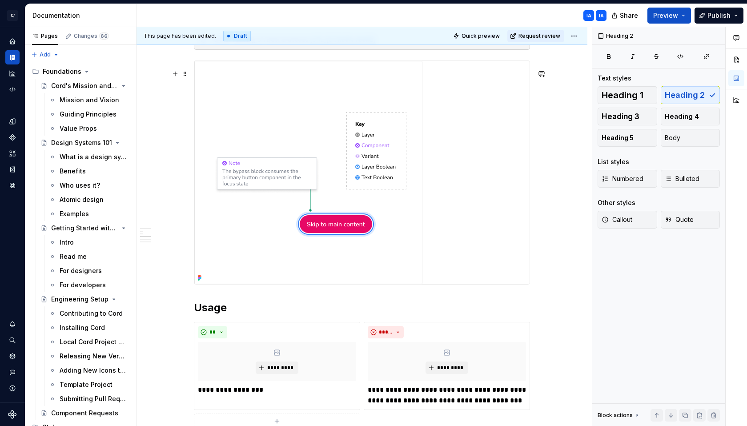
scroll to position [629, 0]
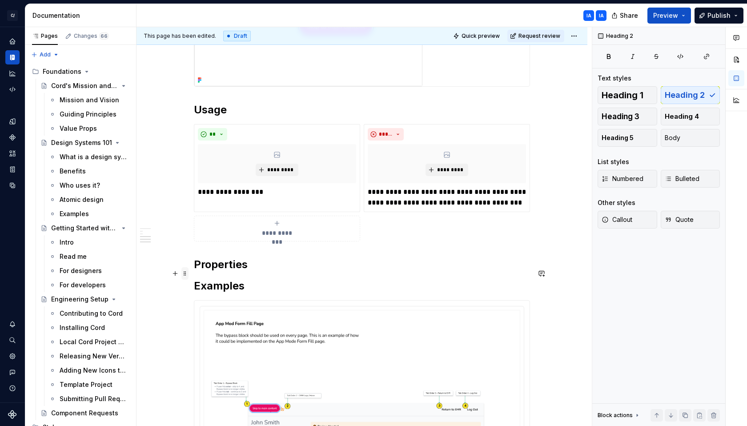
click at [186, 275] on span at bounding box center [184, 273] width 7 height 12
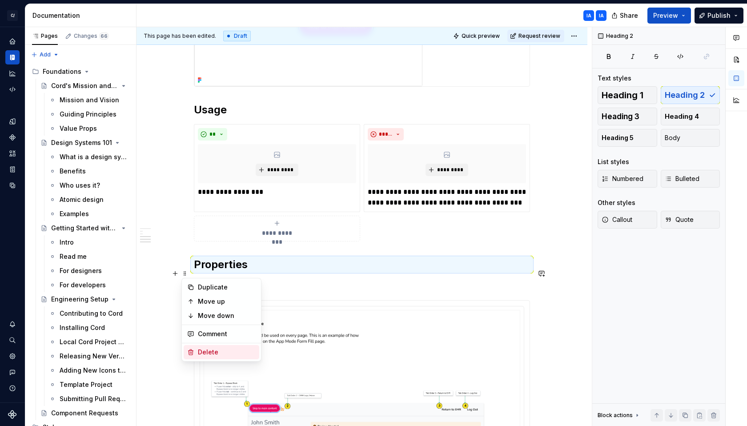
click at [211, 348] on div "Delete" at bounding box center [227, 352] width 58 height 9
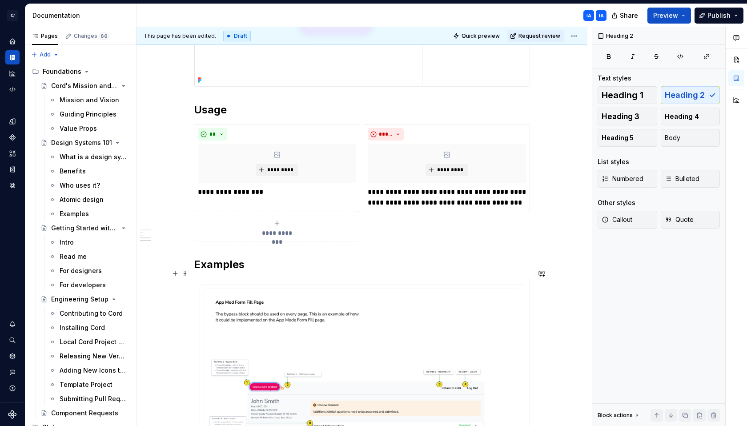
click at [289, 271] on h2 "Examples" at bounding box center [362, 264] width 336 height 14
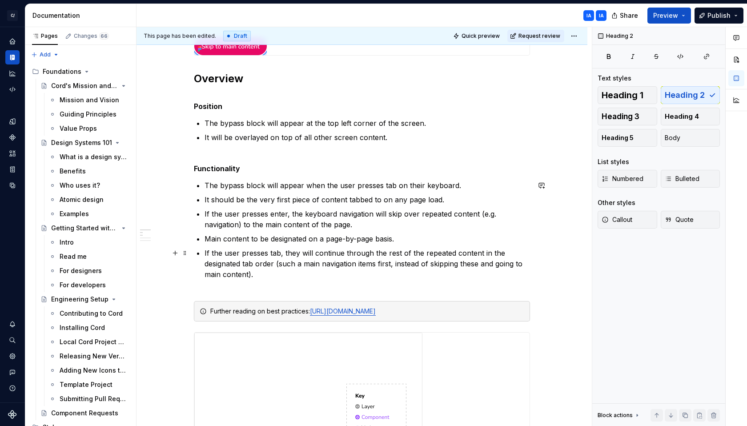
scroll to position [22, 0]
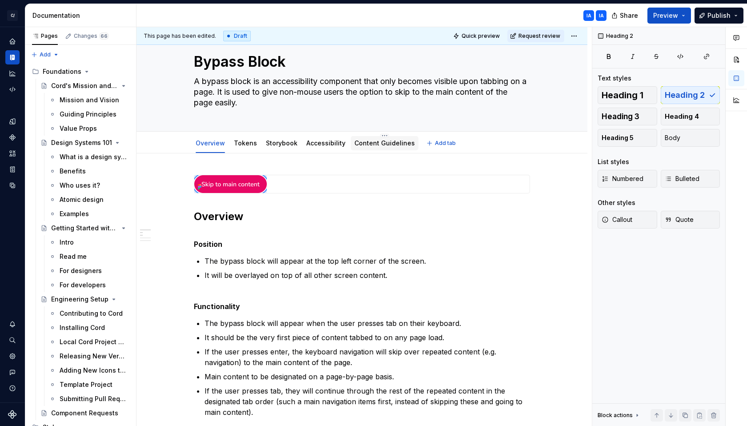
click at [377, 143] on link "Content Guidelines" at bounding box center [384, 143] width 60 height 8
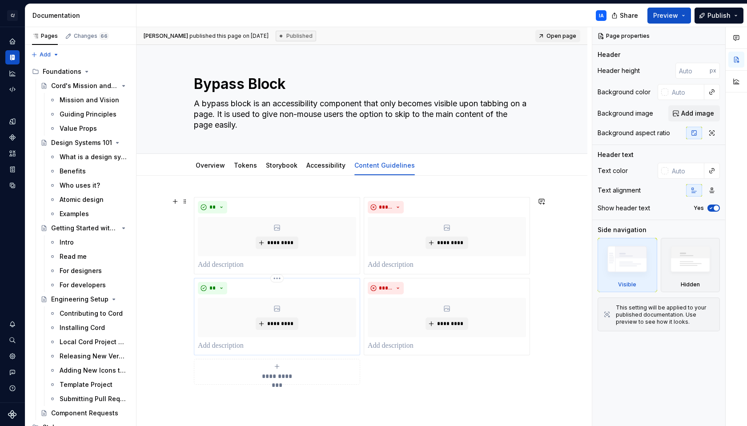
click at [307, 292] on div "**" at bounding box center [277, 288] width 158 height 12
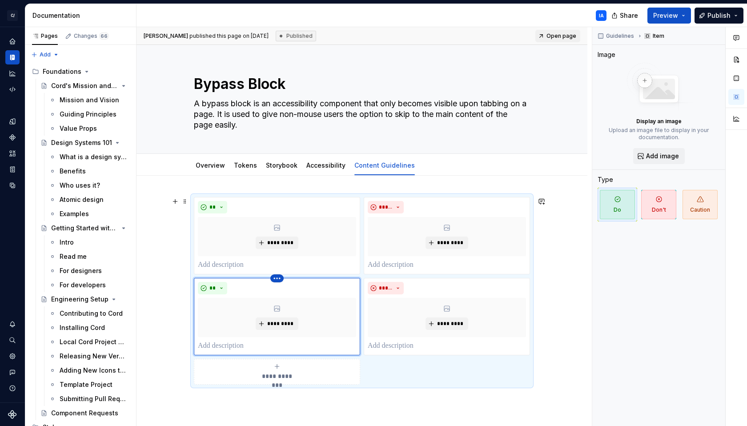
click at [278, 280] on html "C/ Cord IA Design system data Documentation IA Share Preview Publish Pages Chan…" at bounding box center [373, 213] width 747 height 426
click at [284, 292] on div "Delete item" at bounding box center [310, 293] width 76 height 14
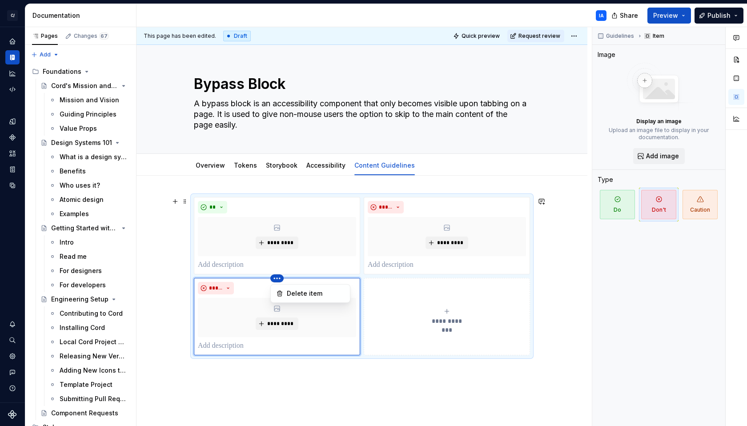
click at [280, 278] on html "C/ Cord IA Design system data Documentation IA Share Preview Publish Pages Chan…" at bounding box center [373, 213] width 747 height 426
click at [284, 290] on div "Delete item" at bounding box center [310, 293] width 76 height 14
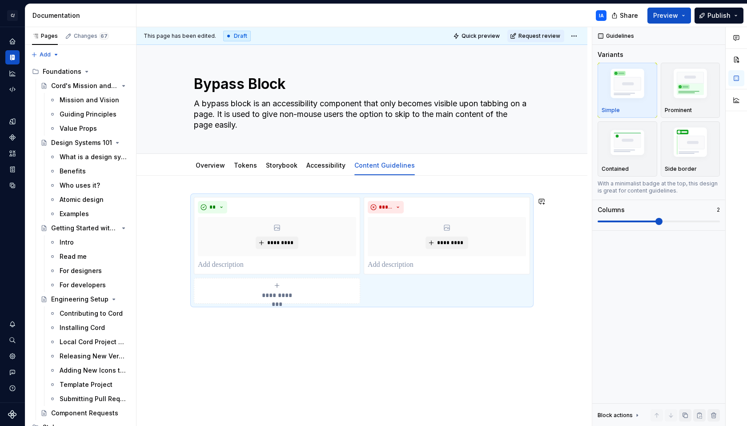
click at [382, 344] on div "**********" at bounding box center [361, 309] width 451 height 266
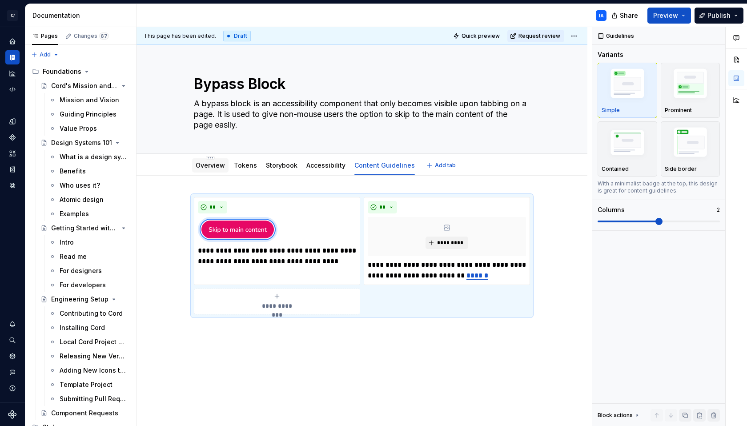
click at [211, 171] on div "Overview" at bounding box center [210, 165] width 36 height 14
click at [207, 166] on link "Overview" at bounding box center [210, 165] width 29 height 8
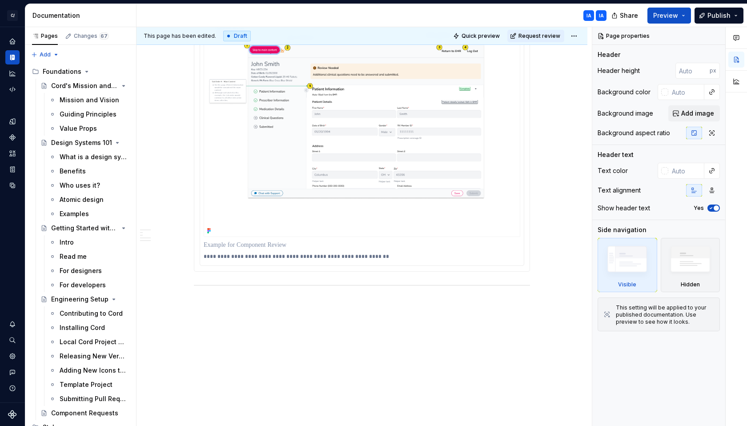
scroll to position [961, 0]
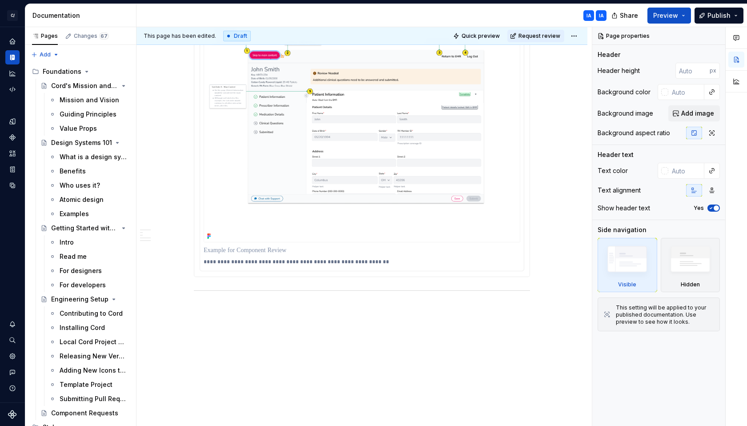
click at [221, 265] on p "**********" at bounding box center [362, 261] width 317 height 7
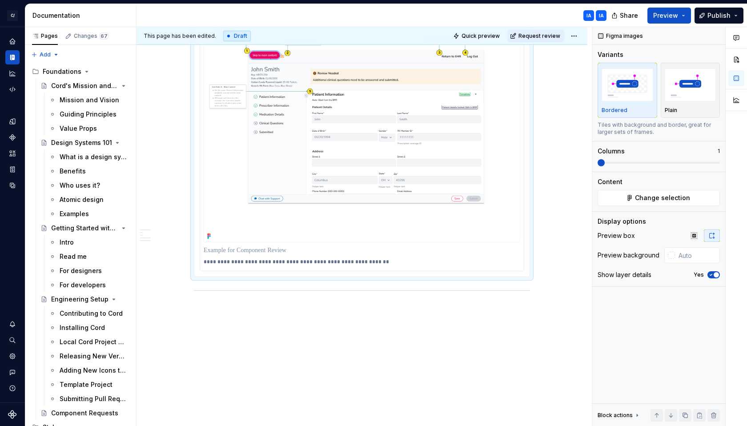
click at [252, 265] on p "**********" at bounding box center [362, 261] width 317 height 7
type textarea "*"
drag, startPoint x: 402, startPoint y: 272, endPoint x: 203, endPoint y: 263, distance: 198.9
click at [203, 263] on div "**********" at bounding box center [362, 111] width 324 height 317
click at [275, 255] on p at bounding box center [362, 250] width 317 height 9
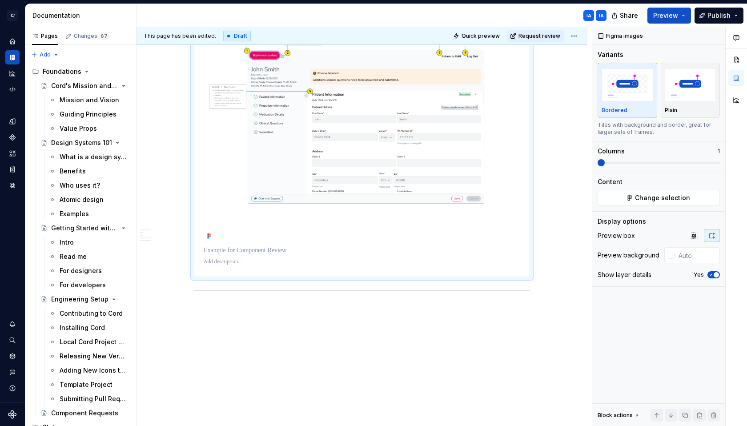
click at [307, 255] on p at bounding box center [362, 250] width 317 height 9
drag, startPoint x: 287, startPoint y: 261, endPoint x: 214, endPoint y: 261, distance: 72.9
click at [223, 255] on p at bounding box center [362, 250] width 317 height 9
click at [214, 255] on p at bounding box center [362, 250] width 317 height 9
click at [216, 255] on p at bounding box center [362, 250] width 317 height 9
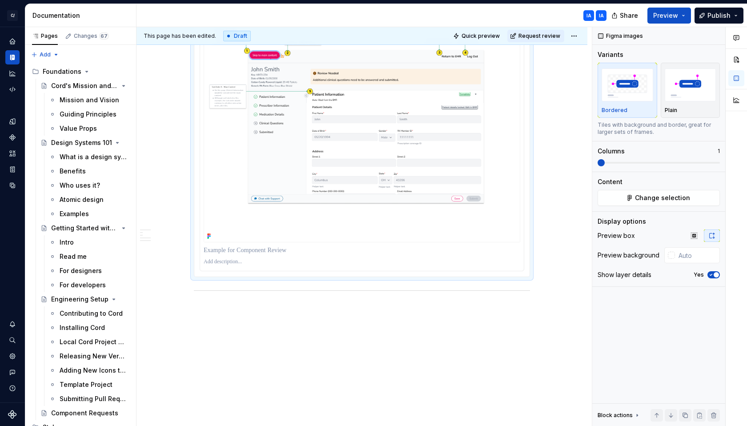
click at [216, 255] on p at bounding box center [362, 250] width 317 height 9
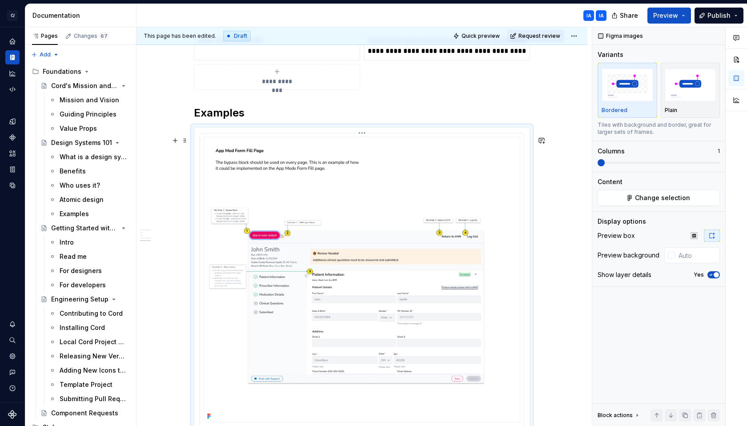
scroll to position [763, 0]
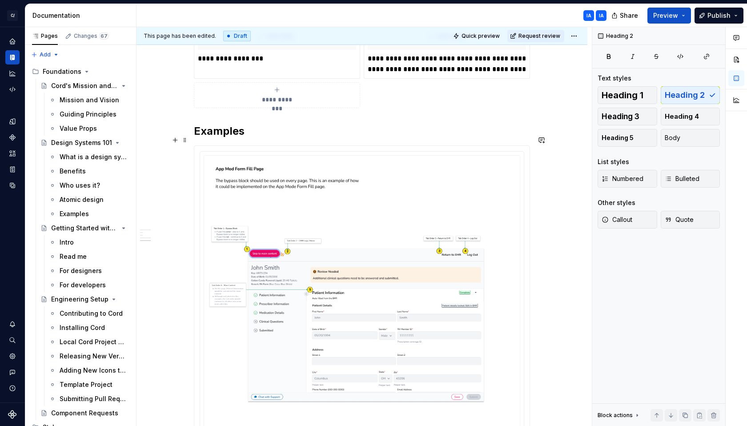
click at [248, 138] on h2 "Examples" at bounding box center [362, 131] width 336 height 14
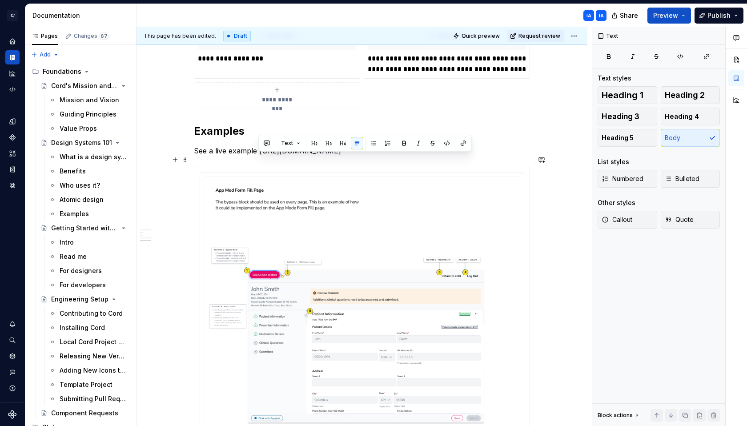
drag, startPoint x: 341, startPoint y: 160, endPoint x: 260, endPoint y: 164, distance: 81.4
click at [260, 156] on p "See a live example [URL][DOMAIN_NAME]" at bounding box center [362, 150] width 336 height 11
click at [459, 143] on button "button" at bounding box center [463, 143] width 12 height 12
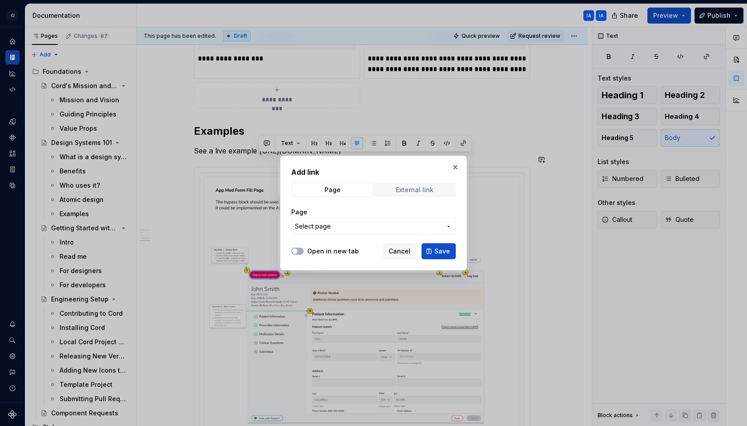
click at [406, 193] on span "External link" at bounding box center [414, 190] width 80 height 12
click at [367, 224] on input "URL" at bounding box center [373, 226] width 164 height 16
paste input "[URL][DOMAIN_NAME]"
type input "[URL][DOMAIN_NAME]"
click at [445, 254] on span "Save" at bounding box center [442, 251] width 16 height 9
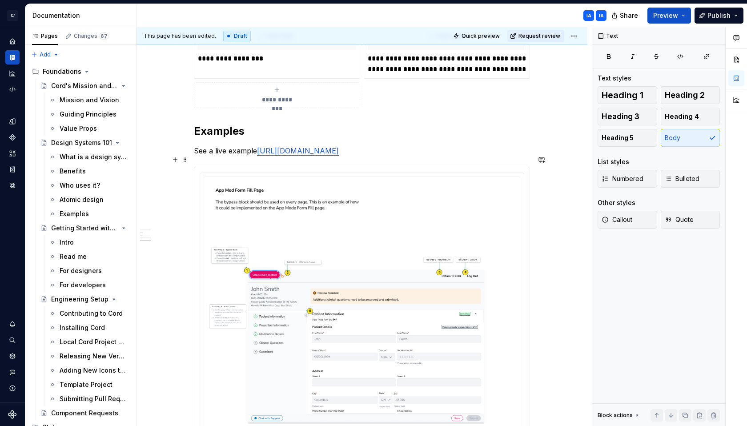
click at [220, 156] on p "See a live example [URL][DOMAIN_NAME]" at bounding box center [362, 150] width 336 height 11
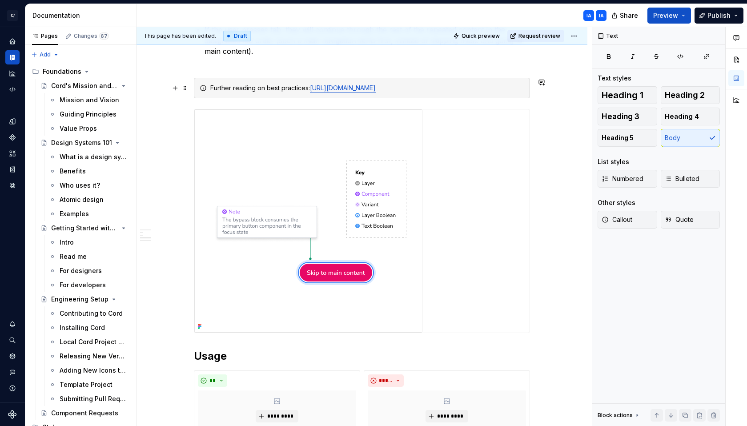
scroll to position [321, 0]
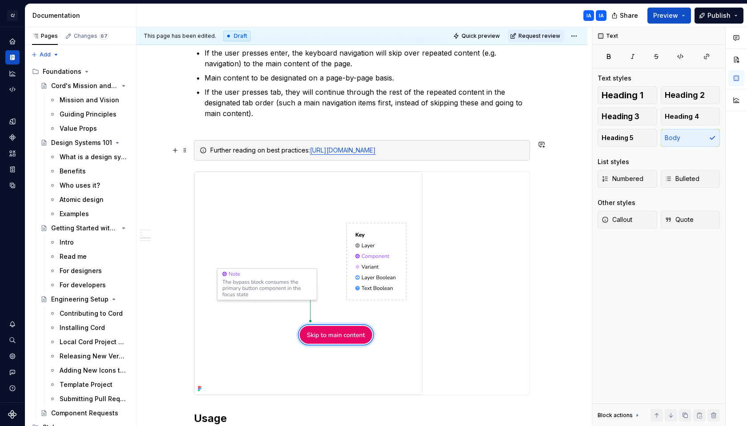
click at [361, 149] on link "[URL][DOMAIN_NAME]" at bounding box center [343, 150] width 66 height 8
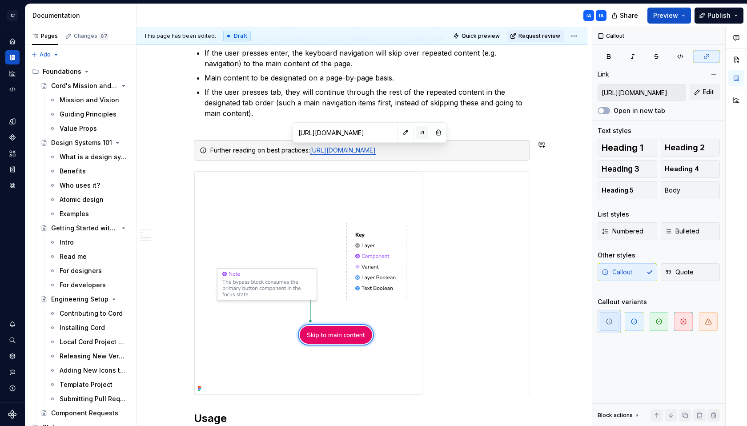
click at [416, 132] on button "button" at bounding box center [422, 132] width 12 height 12
type textarea "*"
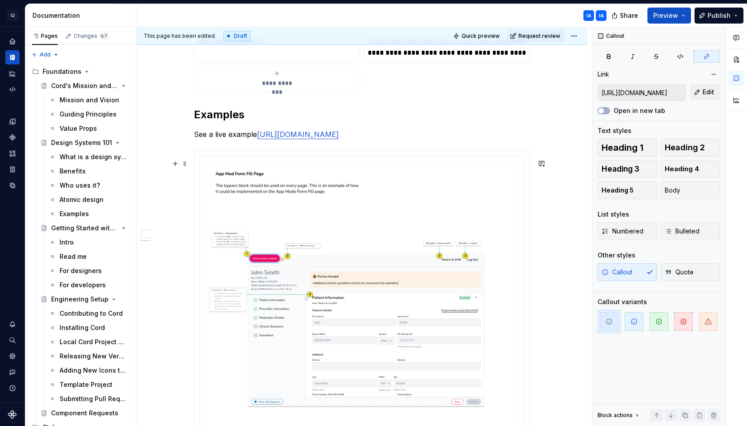
scroll to position [717, 0]
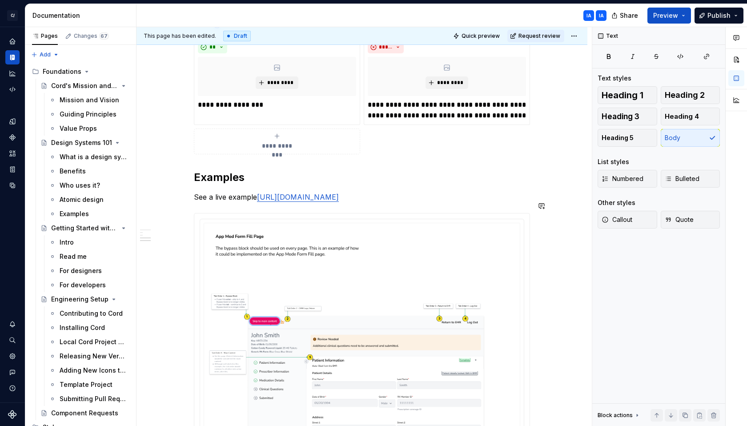
click at [384, 199] on div "**********" at bounding box center [362, 19] width 336 height 1079
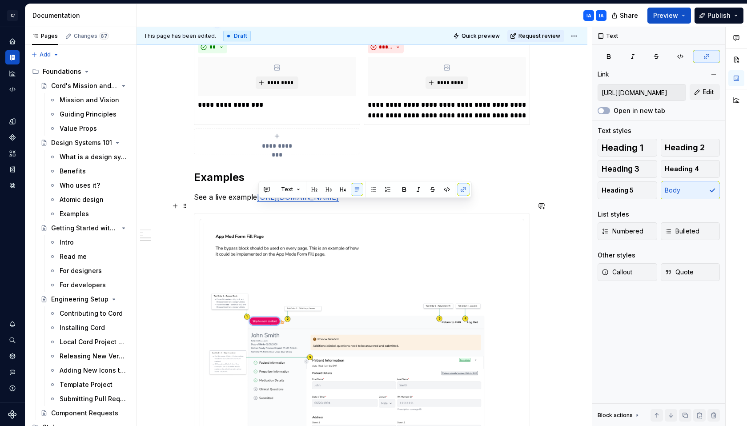
drag, startPoint x: 395, startPoint y: 208, endPoint x: 257, endPoint y: 208, distance: 137.4
click at [257, 202] on p "See a live example [URL][DOMAIN_NAME]" at bounding box center [362, 197] width 336 height 11
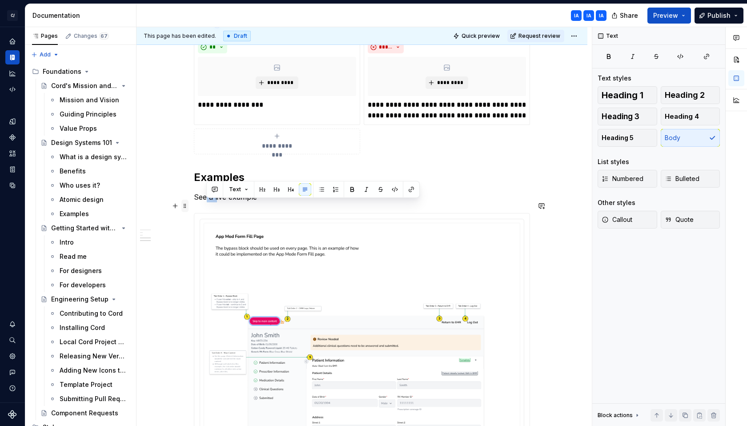
drag, startPoint x: 216, startPoint y: 206, endPoint x: 187, endPoint y: 208, distance: 28.9
click at [194, 208] on div "**********" at bounding box center [362, 25] width 336 height 1090
click at [260, 202] on p "Live example" at bounding box center [362, 197] width 336 height 11
drag, startPoint x: 324, startPoint y: 198, endPoint x: 318, endPoint y: 201, distance: 6.8
click at [318, 201] on div "**********" at bounding box center [362, 19] width 336 height 1079
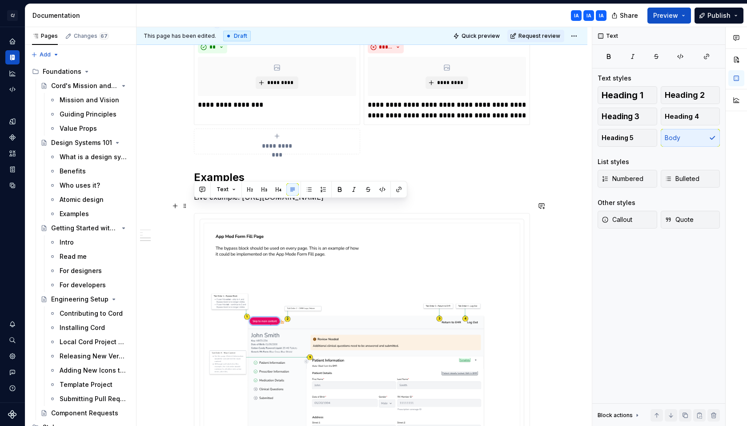
click at [320, 202] on p "Live example: [URL][DOMAIN_NAME]" at bounding box center [362, 197] width 336 height 11
drag, startPoint x: 321, startPoint y: 207, endPoint x: 244, endPoint y: 208, distance: 76.9
click at [244, 202] on p "Live example: [URL][DOMAIN_NAME]" at bounding box center [362, 197] width 336 height 11
click at [443, 190] on button "button" at bounding box center [447, 189] width 12 height 12
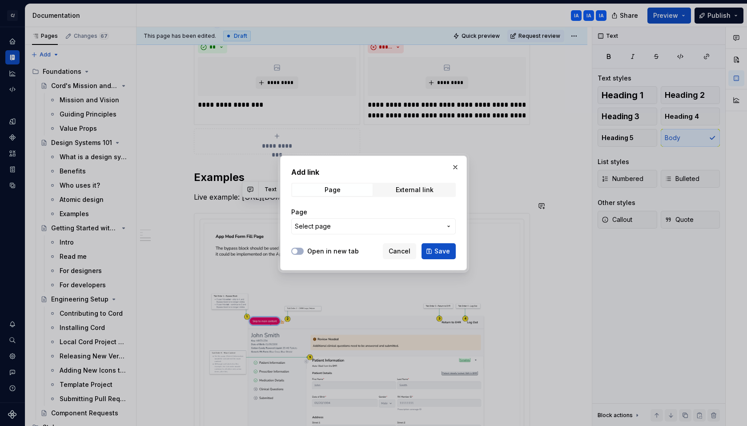
click at [358, 227] on span "Select page" at bounding box center [368, 226] width 147 height 9
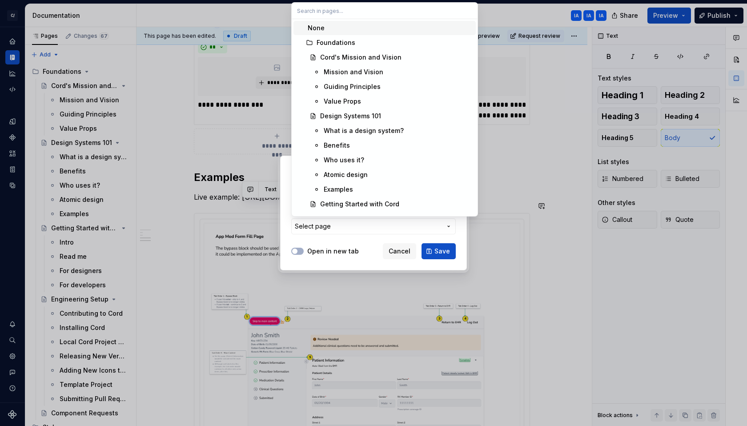
click at [358, 227] on div "Add link Page External link Page Select page Open in new tab Cancel Save" at bounding box center [373, 213] width 747 height 426
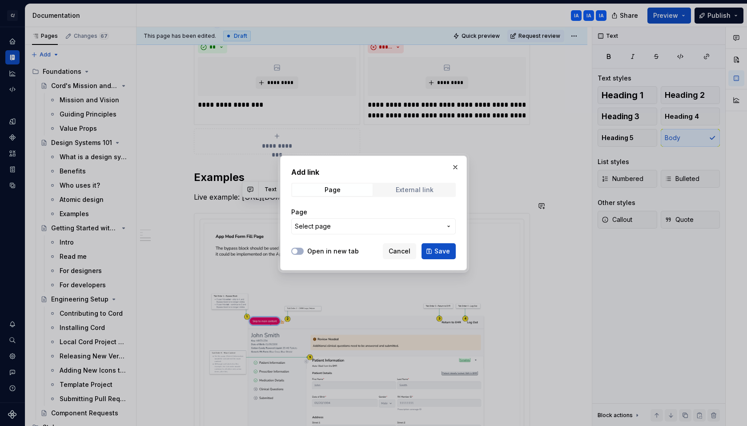
click at [422, 186] on div "External link" at bounding box center [415, 189] width 38 height 7
click at [355, 230] on input "URL" at bounding box center [373, 226] width 164 height 16
paste input "[URL][DOMAIN_NAME]"
type input "[URL][DOMAIN_NAME]"
click at [452, 252] on button "Save" at bounding box center [438, 251] width 34 height 16
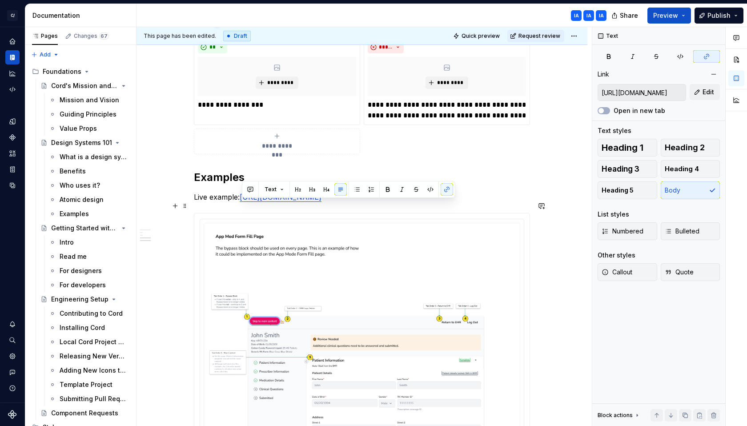
click at [344, 202] on p "Live example: [URL][DOMAIN_NAME]" at bounding box center [362, 197] width 336 height 11
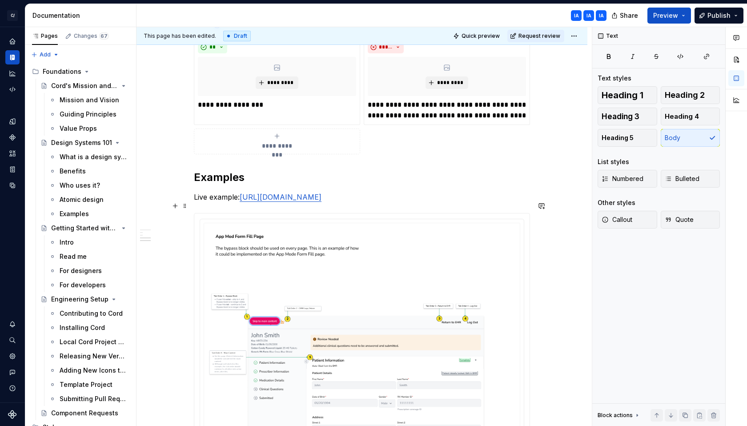
click at [350, 202] on p "Live example: [URL][DOMAIN_NAME]" at bounding box center [362, 197] width 336 height 11
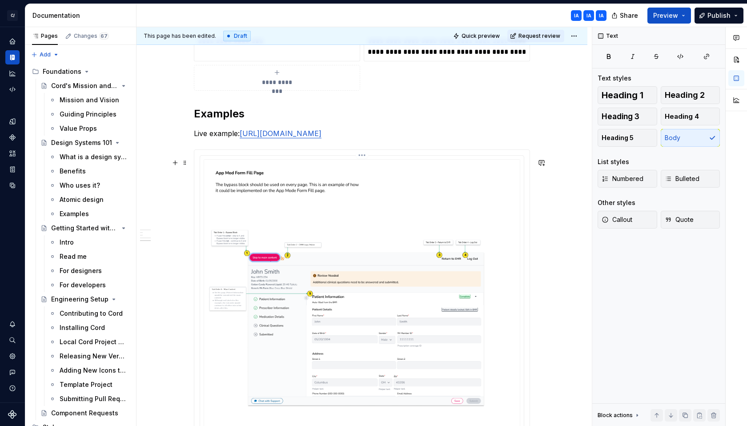
scroll to position [782, 0]
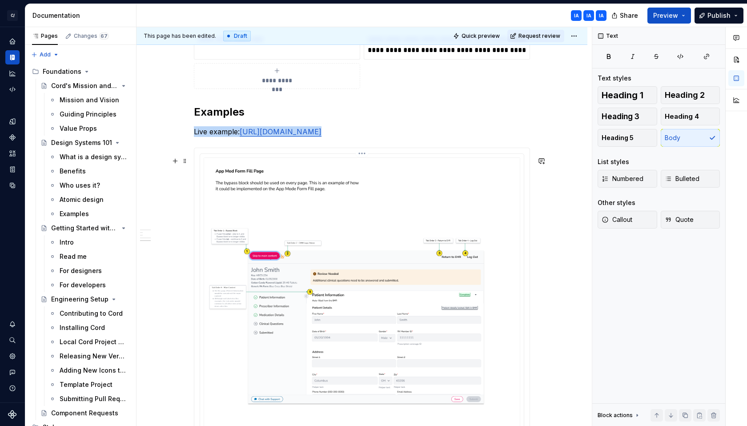
click at [284, 222] on img at bounding box center [362, 299] width 317 height 285
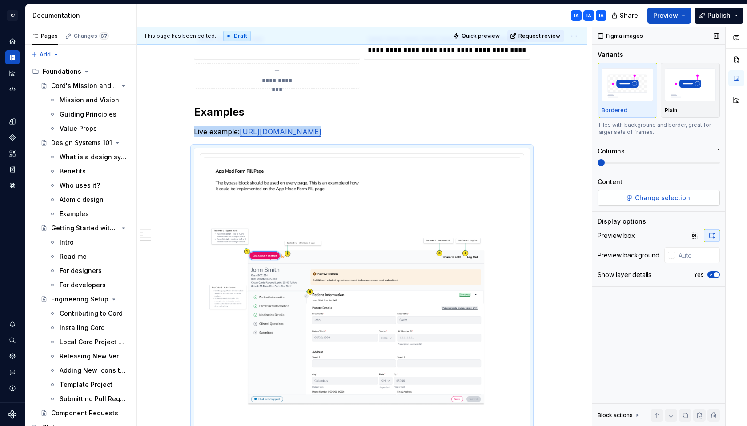
click at [662, 199] on span "Change selection" at bounding box center [662, 197] width 55 height 9
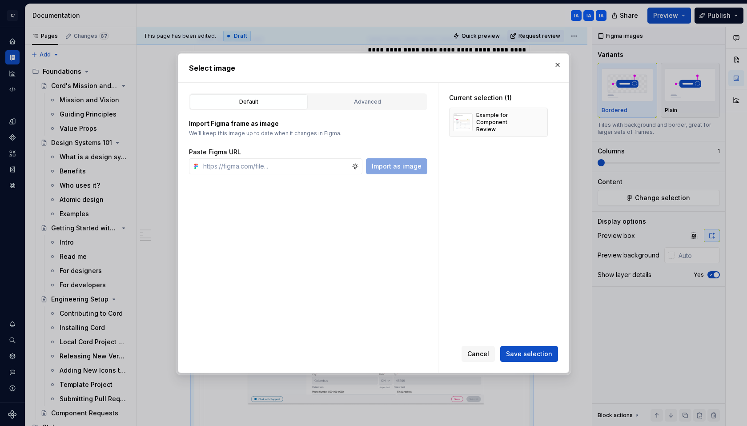
type textarea "*"
click at [244, 168] on input "text" at bounding box center [276, 166] width 152 height 16
paste input "[URL][DOMAIN_NAME]"
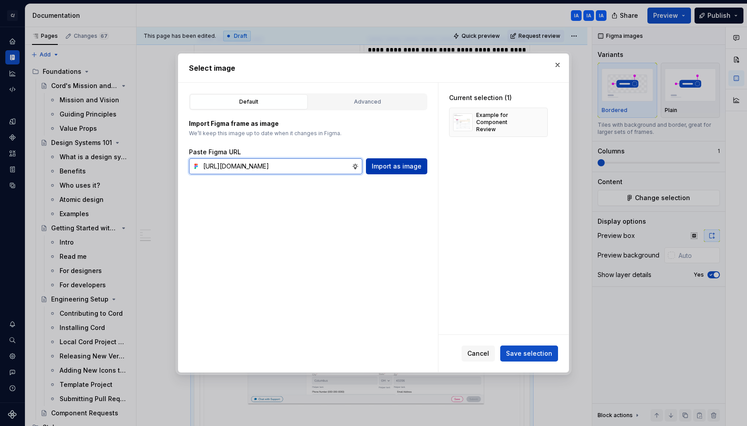
type input "[URL][DOMAIN_NAME]"
click at [386, 169] on span "Import as image" at bounding box center [397, 166] width 50 height 9
type textarea "*"
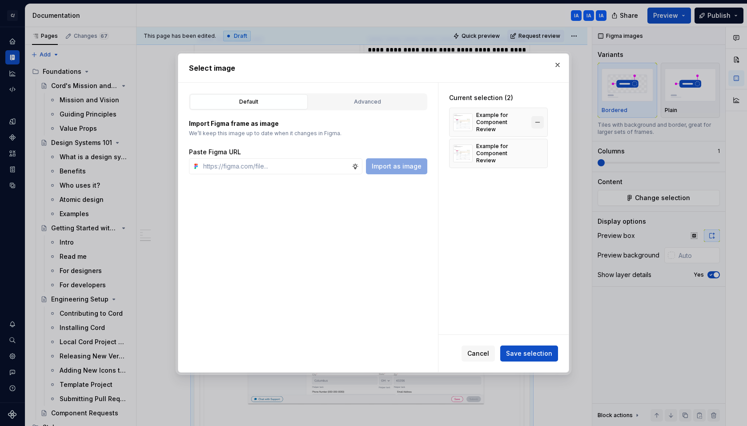
click at [535, 120] on button "button" at bounding box center [537, 122] width 12 height 12
type textarea "*"
click at [528, 355] on span "Save selection" at bounding box center [529, 353] width 46 height 9
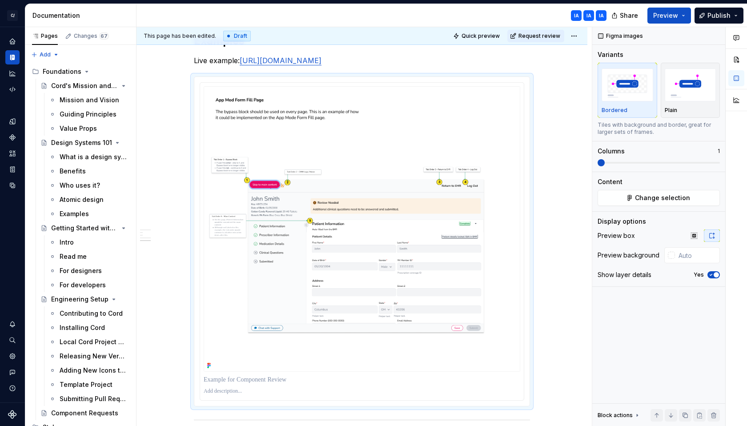
scroll to position [852, 0]
click at [264, 385] on p at bounding box center [362, 380] width 317 height 9
drag, startPoint x: 228, startPoint y: 390, endPoint x: 250, endPoint y: 391, distance: 21.8
click at [251, 385] on p at bounding box center [362, 380] width 317 height 9
click at [249, 385] on p at bounding box center [362, 380] width 317 height 9
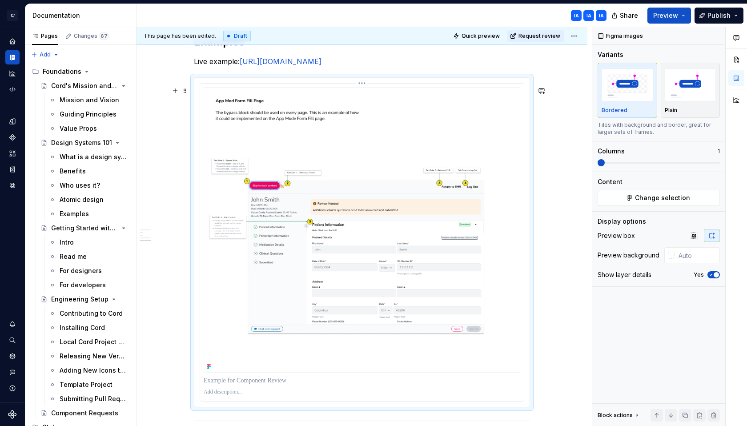
click at [249, 385] on p at bounding box center [362, 380] width 317 height 9
click at [286, 385] on p at bounding box center [362, 380] width 317 height 9
drag, startPoint x: 298, startPoint y: 390, endPoint x: 242, endPoint y: 392, distance: 56.5
click at [242, 385] on p at bounding box center [362, 380] width 317 height 9
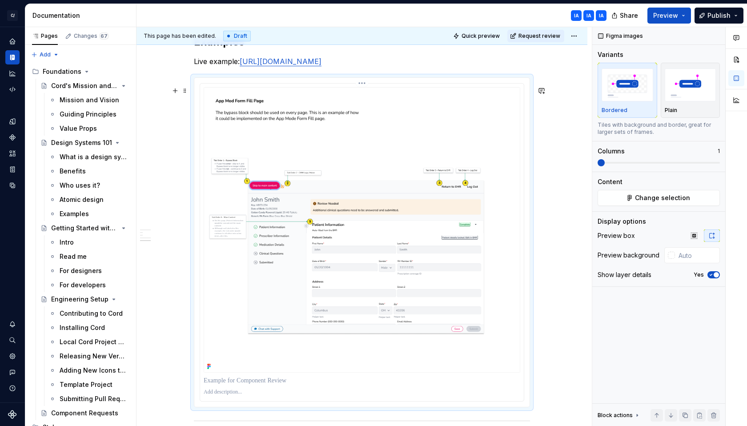
click at [220, 385] on p at bounding box center [362, 380] width 317 height 9
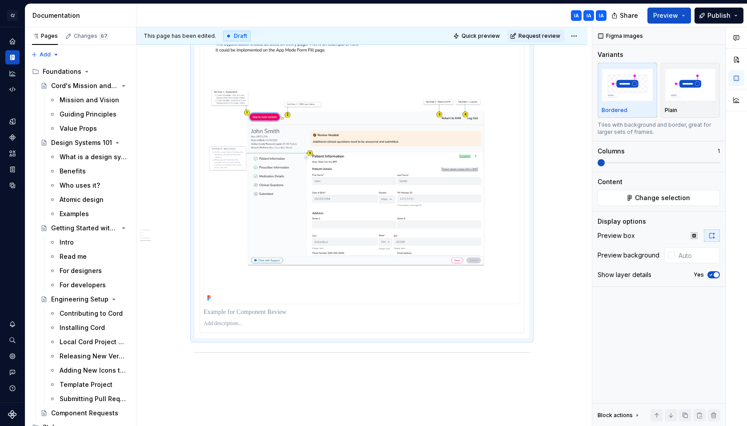
scroll to position [997, 0]
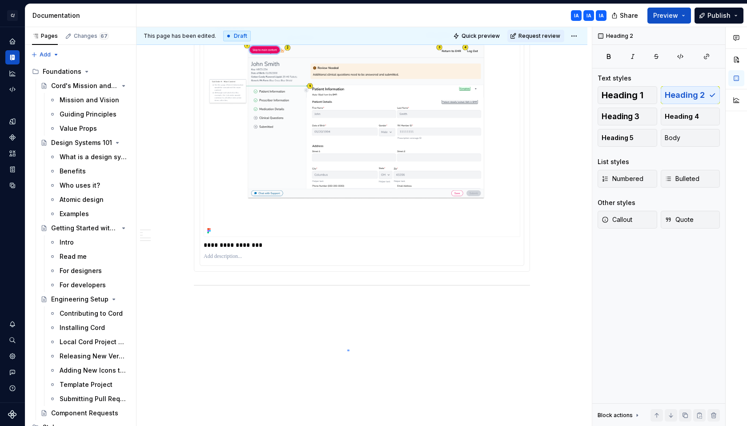
click at [347, 351] on div "**********" at bounding box center [363, 226] width 455 height 399
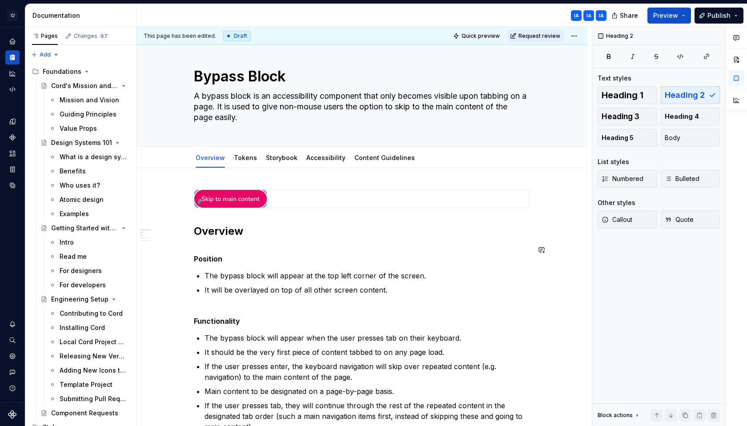
scroll to position [9, 0]
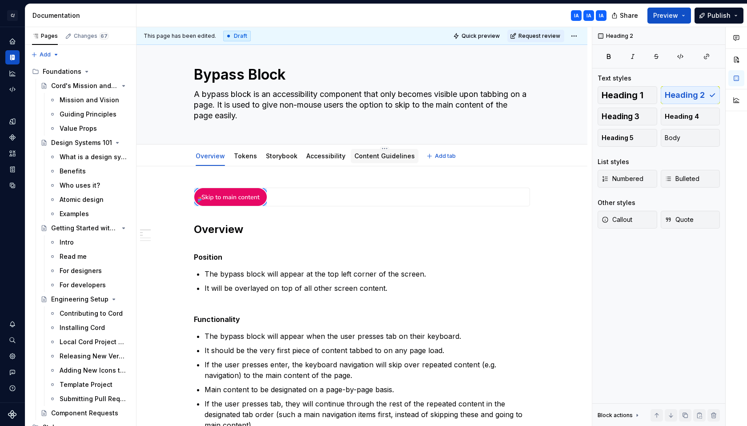
click at [379, 158] on link "Content Guidelines" at bounding box center [384, 156] width 60 height 8
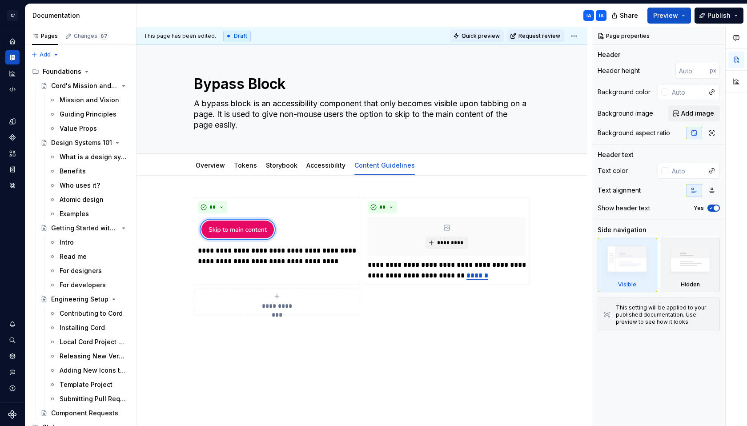
click at [481, 36] on span "Quick preview" at bounding box center [480, 35] width 38 height 7
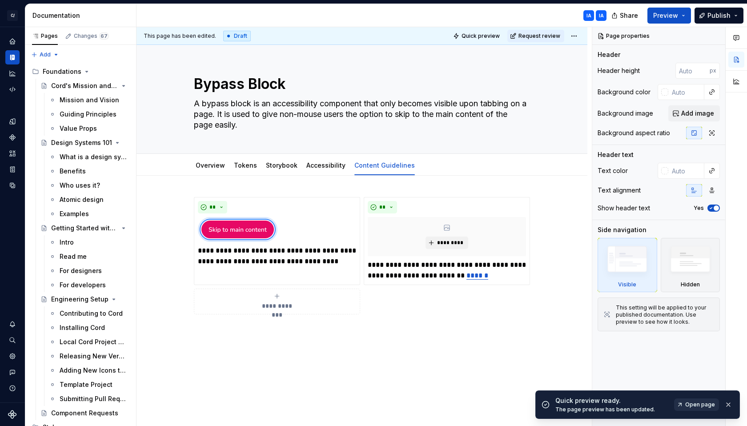
click at [703, 406] on span "Open page" at bounding box center [700, 404] width 30 height 7
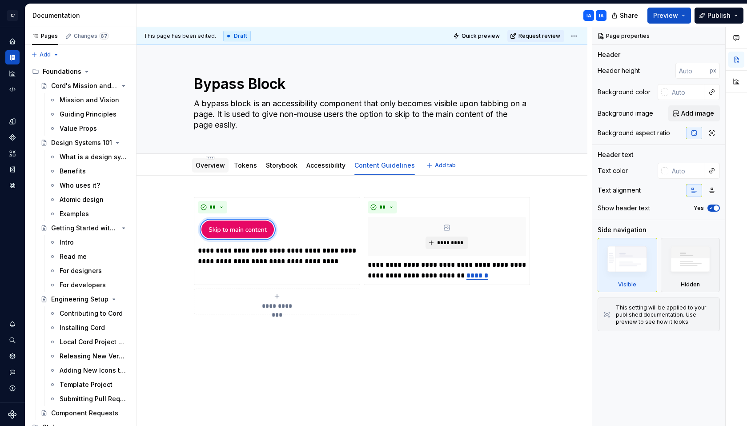
click at [196, 164] on link "Overview" at bounding box center [210, 165] width 29 height 8
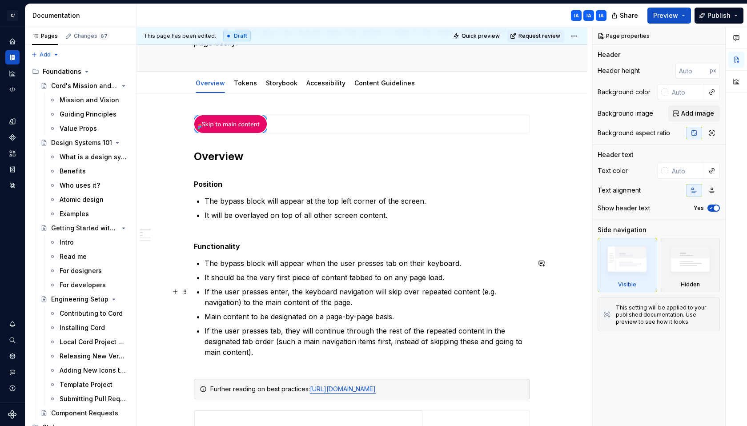
scroll to position [92, 0]
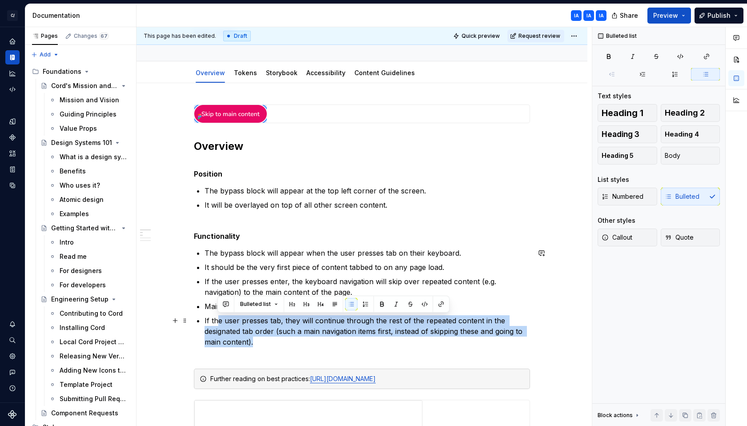
drag, startPoint x: 262, startPoint y: 344, endPoint x: 226, endPoint y: 321, distance: 42.3
click at [218, 316] on p "If the user presses tab, they will continue through the rest of the repeated co…" at bounding box center [366, 336] width 325 height 43
drag, startPoint x: 552, startPoint y: 351, endPoint x: 552, endPoint y: 360, distance: 8.5
click at [551, 351] on div "**********" at bounding box center [363, 226] width 455 height 399
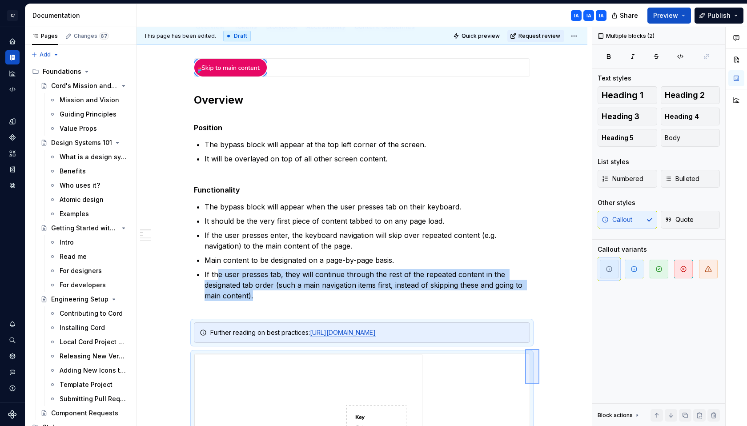
scroll to position [139, 0]
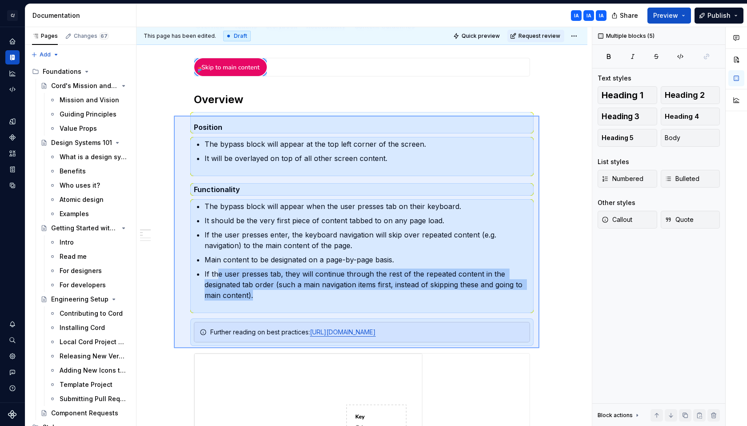
drag, startPoint x: 539, startPoint y: 395, endPoint x: 177, endPoint y: 117, distance: 456.2
click at [175, 116] on div "**********" at bounding box center [363, 226] width 455 height 399
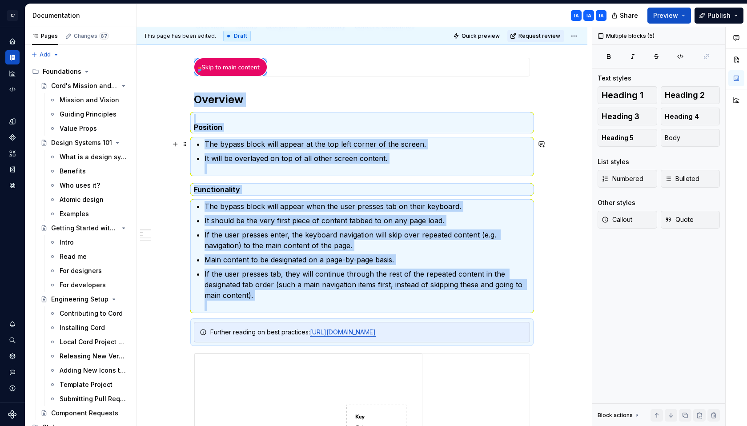
type textarea "*"
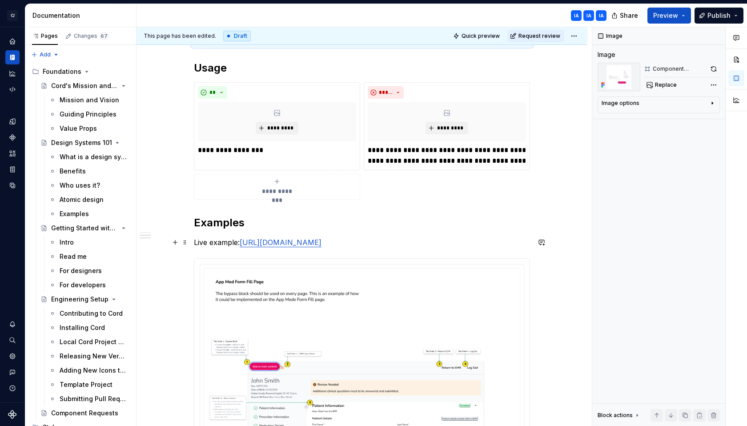
scroll to position [438, 0]
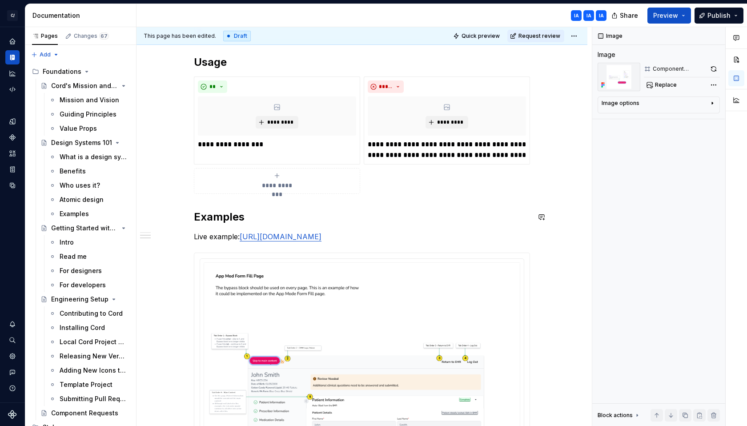
click at [267, 205] on div "**********" at bounding box center [362, 179] width 336 height 840
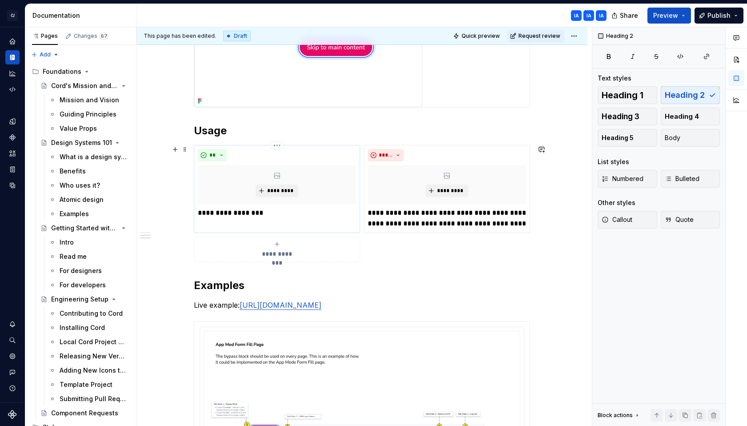
scroll to position [307, 0]
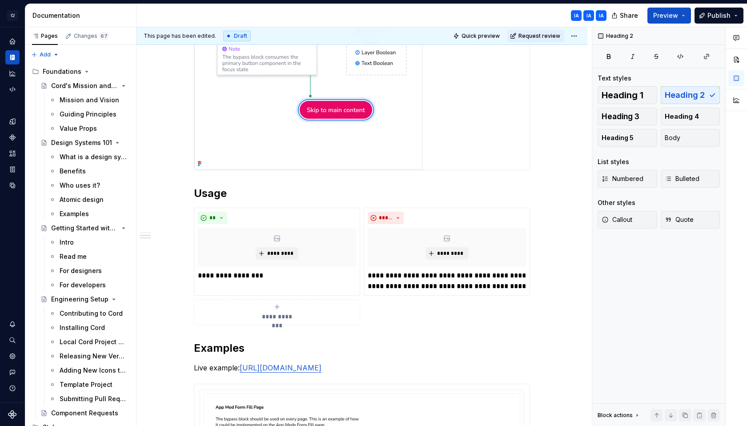
click at [229, 177] on div "**********" at bounding box center [362, 310] width 336 height 840
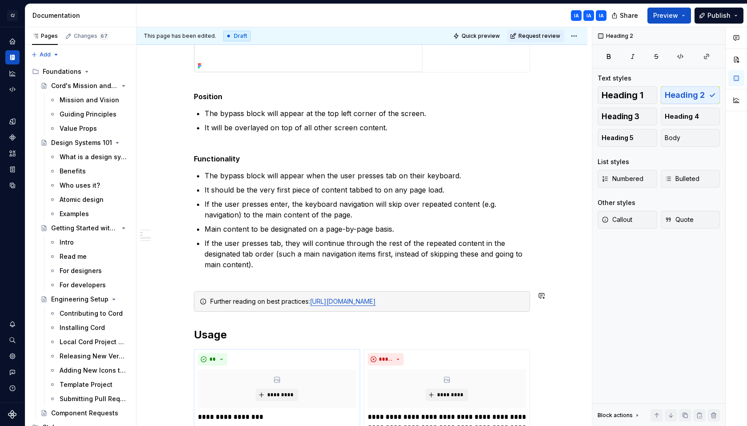
scroll to position [446, 0]
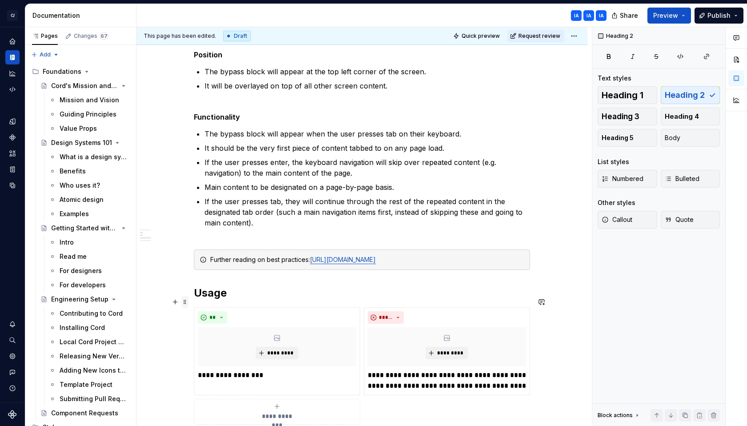
click at [184, 302] on span at bounding box center [184, 302] width 7 height 12
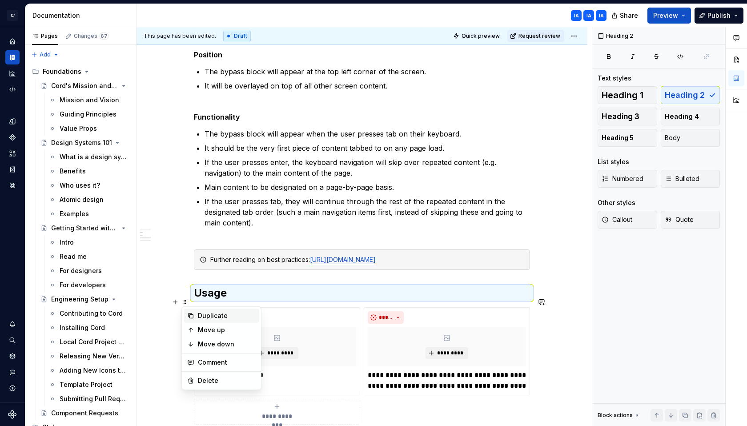
click at [210, 318] on div "Duplicate" at bounding box center [227, 315] width 58 height 9
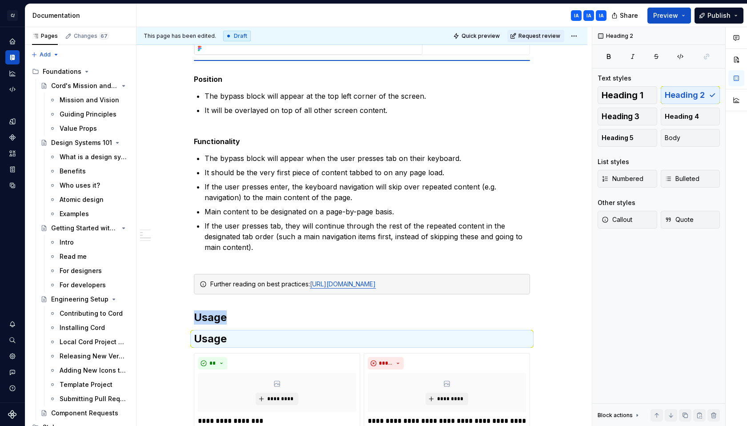
scroll to position [405, 0]
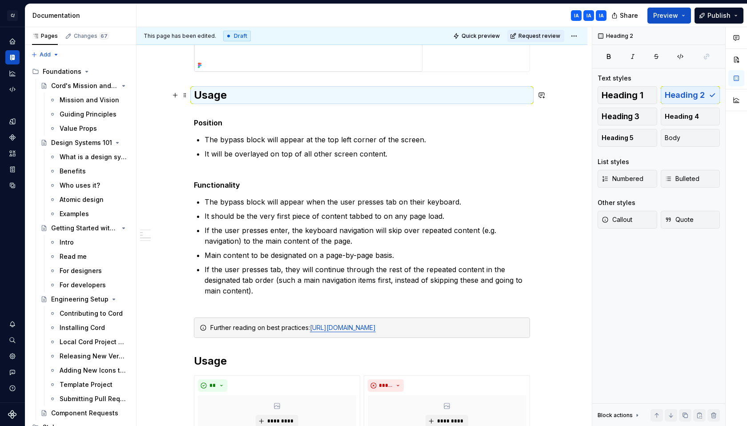
click at [211, 95] on h2 "Usage" at bounding box center [362, 95] width 336 height 14
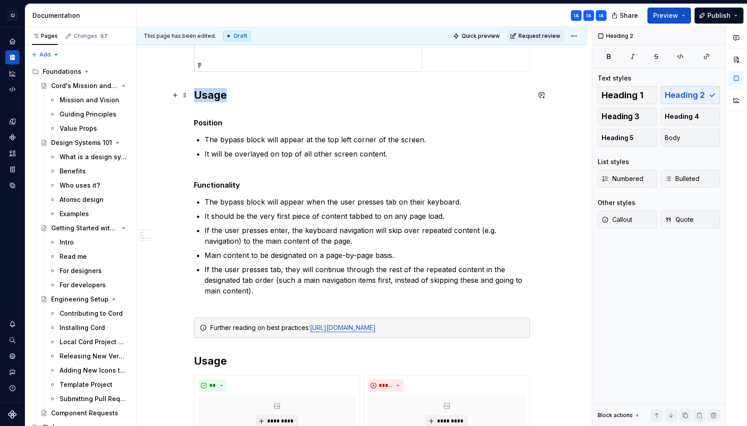
click at [211, 94] on h2 "Usage" at bounding box center [362, 95] width 336 height 14
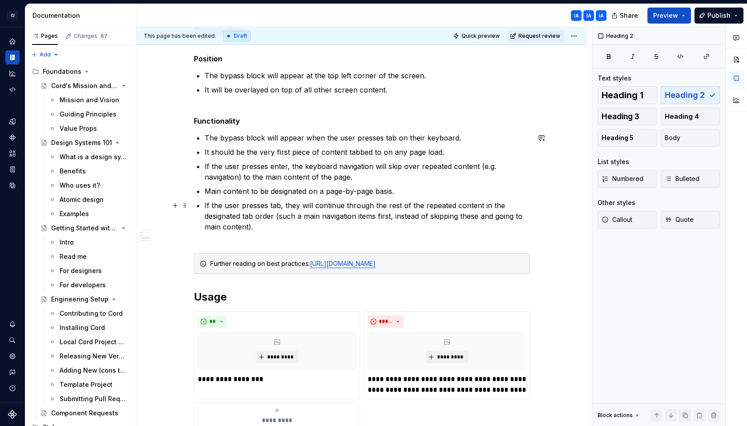
scroll to position [477, 0]
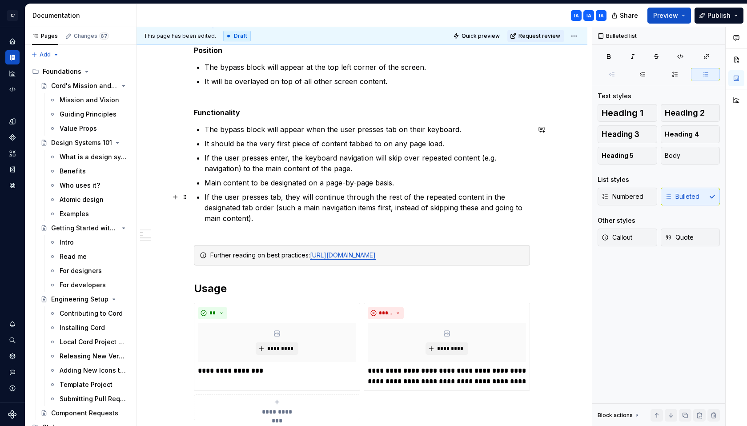
click at [280, 232] on p "If the user presses tab, they will continue through the rest of the repeated co…" at bounding box center [366, 213] width 325 height 43
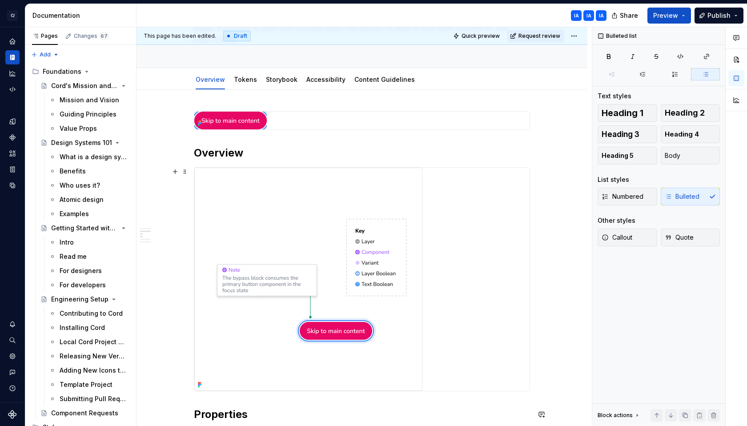
scroll to position [0, 0]
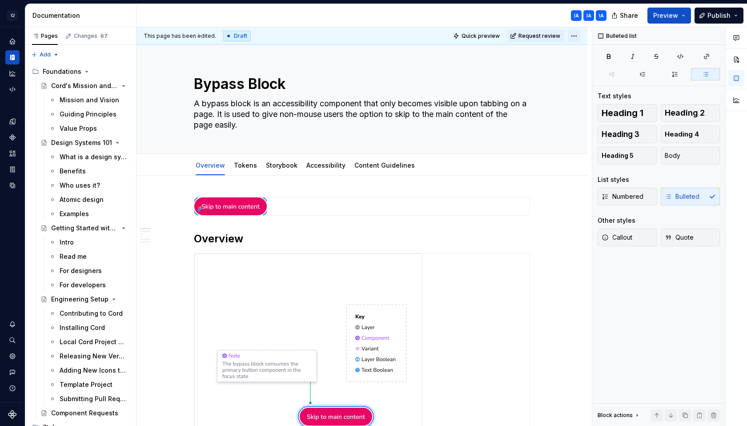
click at [578, 35] on html "C/ Cord IA Design system data Documentation IA [GEOGRAPHIC_DATA] [GEOGRAPHIC_DA…" at bounding box center [373, 213] width 747 height 426
click at [577, 35] on html "C/ Cord IA Design system data Documentation IA [GEOGRAPHIC_DATA] [GEOGRAPHIC_DA…" at bounding box center [373, 213] width 747 height 426
click at [538, 36] on span "Request review" at bounding box center [539, 35] width 42 height 7
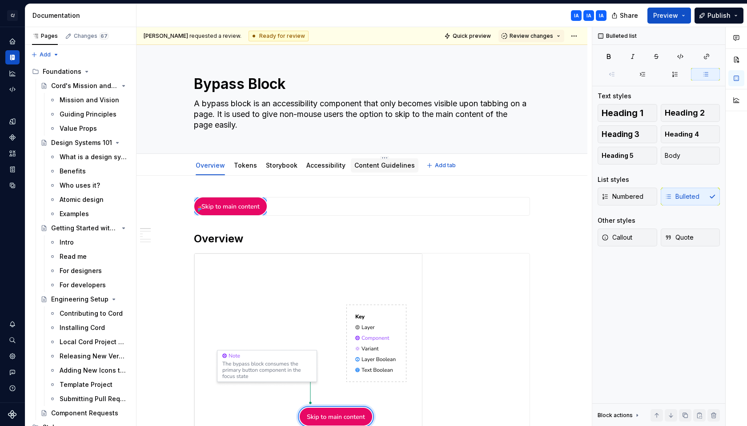
click at [381, 163] on link "Content Guidelines" at bounding box center [384, 165] width 60 height 8
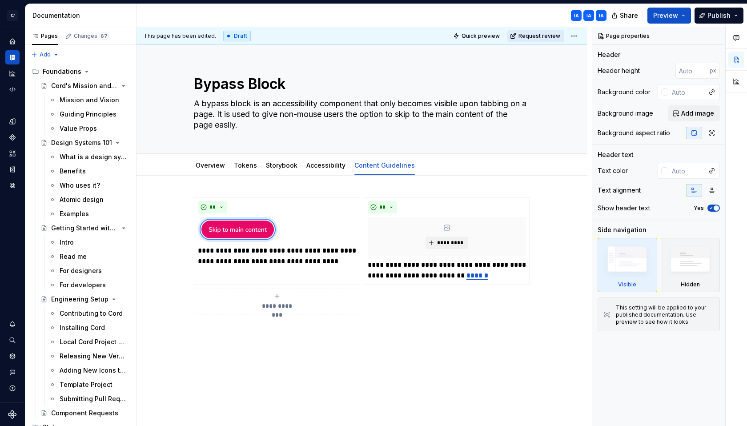
click at [534, 34] on span "Request review" at bounding box center [539, 35] width 42 height 7
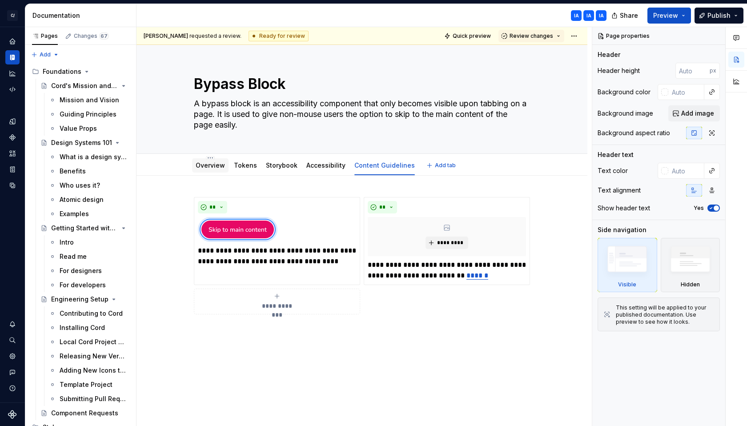
click at [214, 165] on link "Overview" at bounding box center [210, 165] width 29 height 8
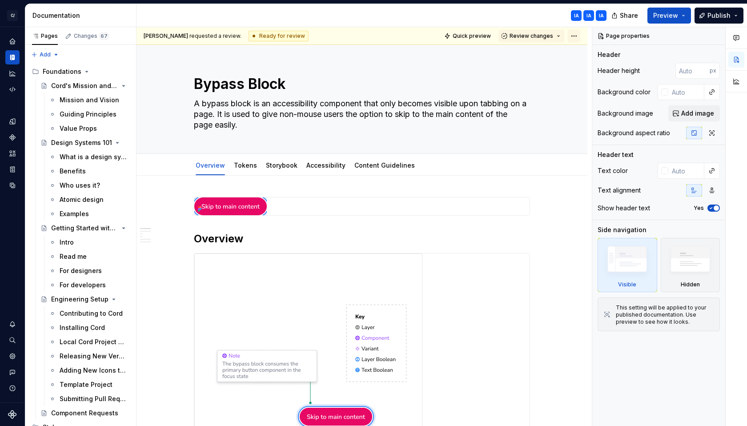
click at [573, 36] on html "C/ Cord IA Design system data Documentation IA [GEOGRAPHIC_DATA] [GEOGRAPHIC_DA…" at bounding box center [373, 213] width 747 height 426
click at [532, 86] on html "C/ Cord IA Design system data Documentation IA [GEOGRAPHIC_DATA] [GEOGRAPHIC_DA…" at bounding box center [373, 213] width 747 height 426
click at [665, 16] on span "Preview" at bounding box center [665, 15] width 25 height 9
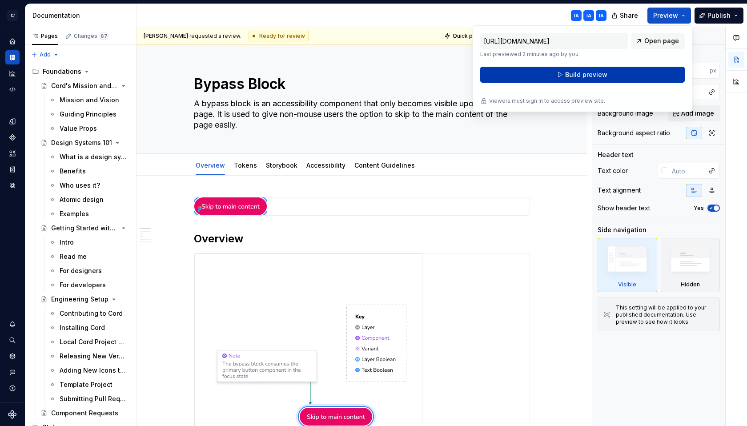
click at [617, 70] on button "Build preview" at bounding box center [582, 75] width 204 height 16
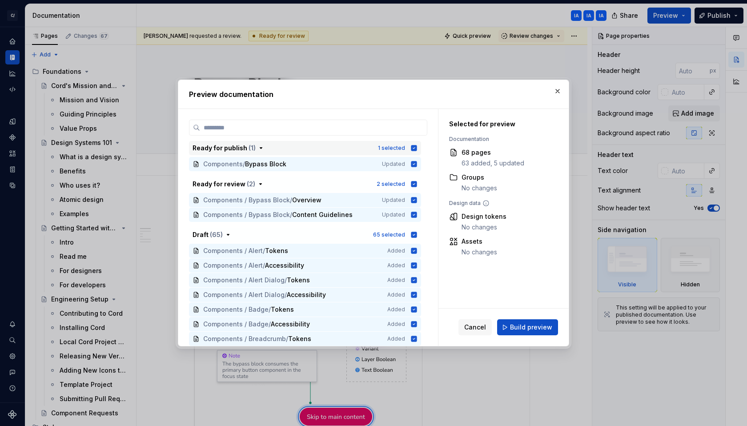
click at [414, 147] on icon "button" at bounding box center [414, 148] width 6 height 6
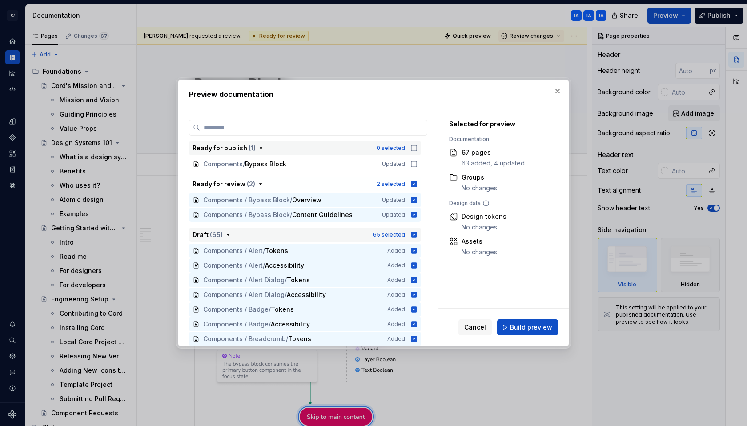
click at [410, 233] on icon "button" at bounding box center [413, 234] width 7 height 7
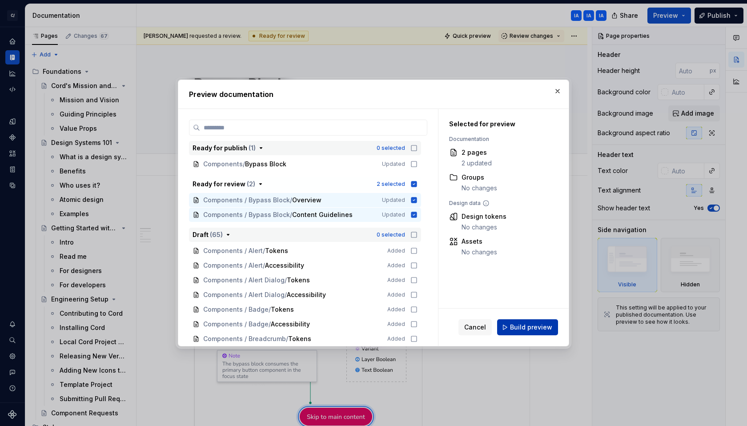
click at [536, 329] on span "Build preview" at bounding box center [531, 327] width 42 height 9
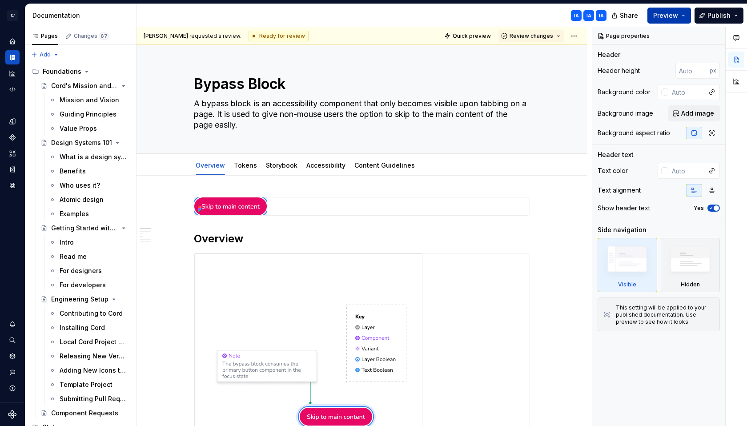
click at [680, 16] on button "Preview" at bounding box center [669, 16] width 44 height 16
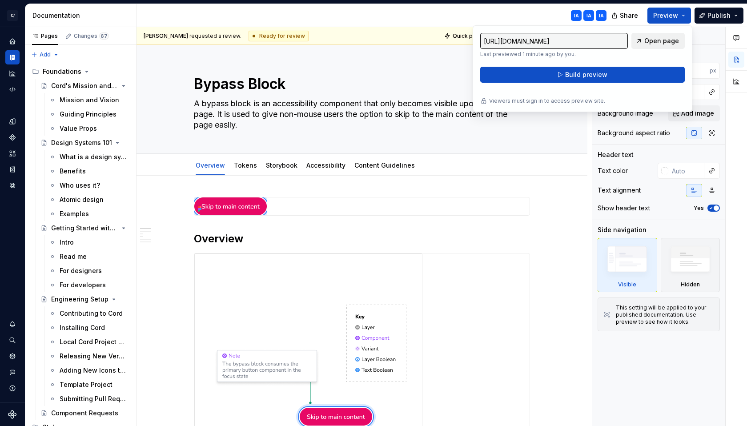
click at [649, 41] on span "Open page" at bounding box center [661, 40] width 35 height 9
type textarea "*"
